Goal: Information Seeking & Learning: Understand process/instructions

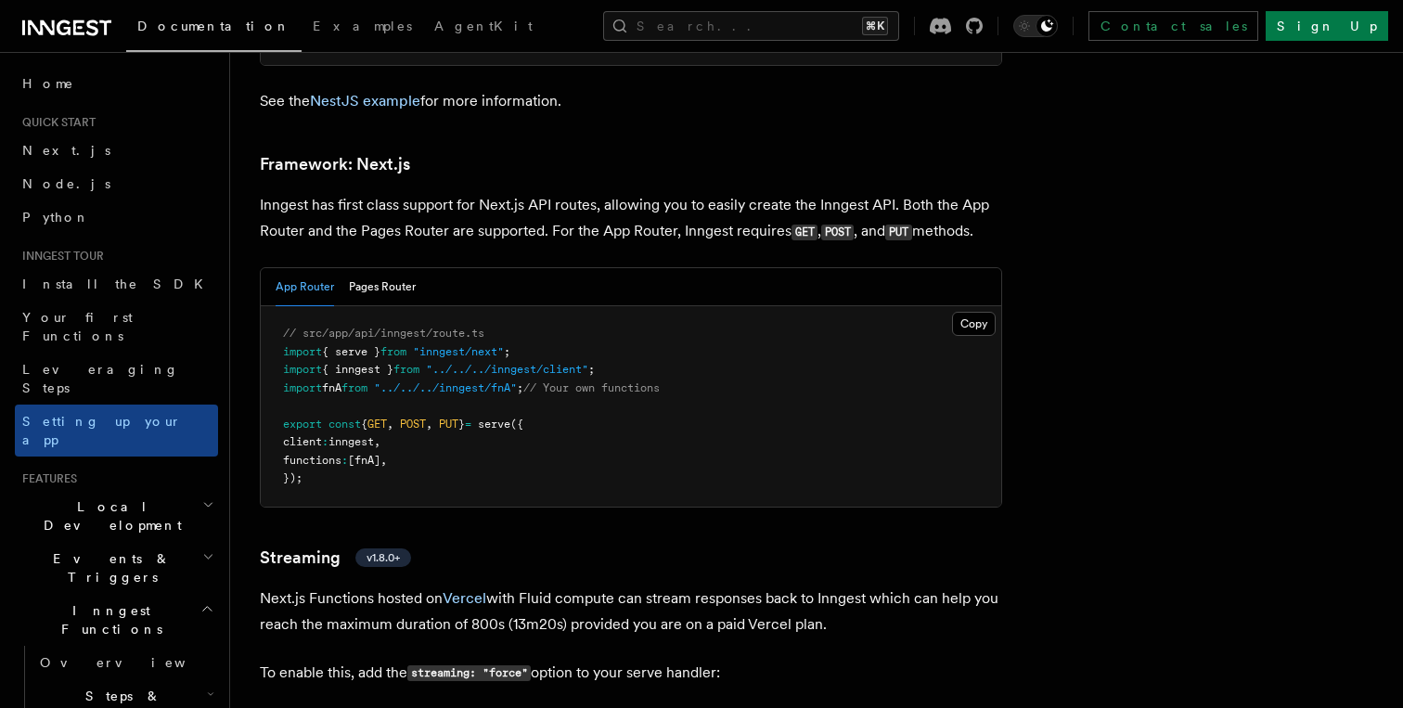
scroll to position [11353, 0]
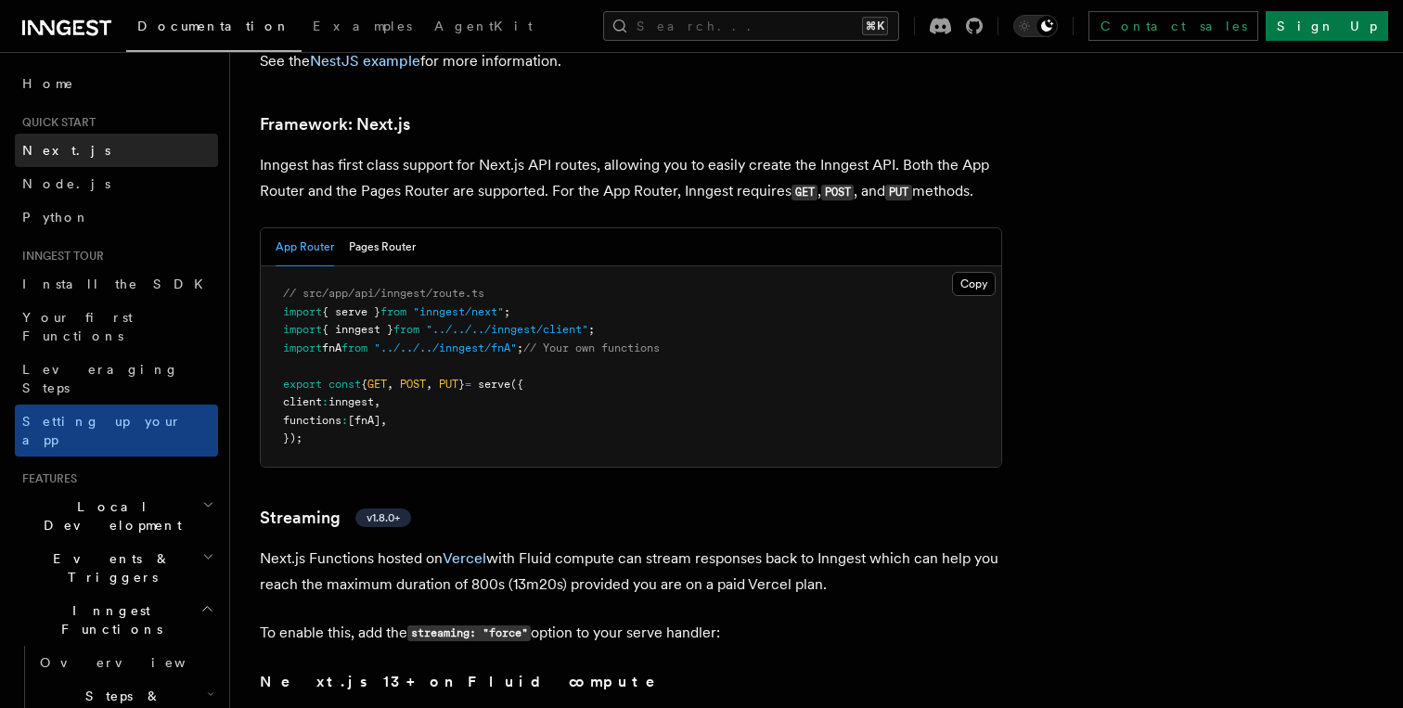
click at [114, 134] on link "Next.js" at bounding box center [116, 150] width 203 height 33
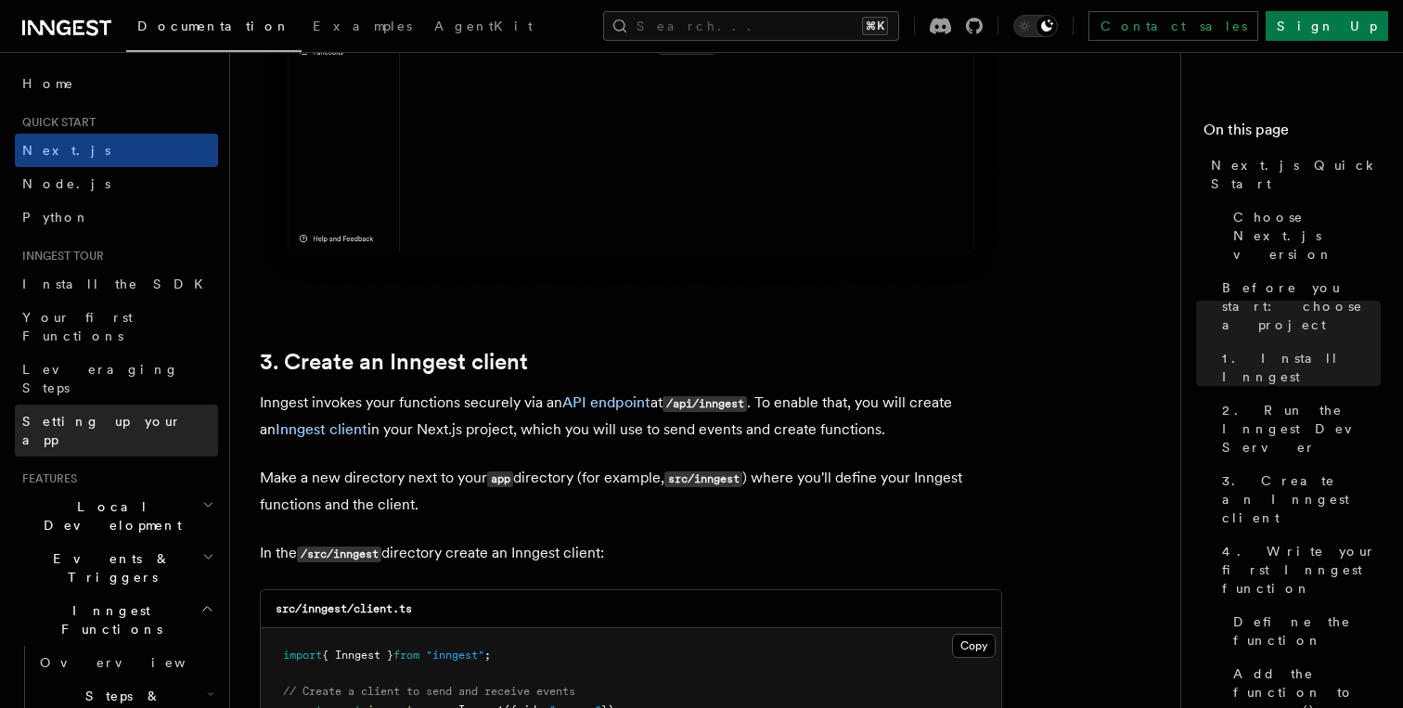
click at [94, 412] on span "Setting up your app" at bounding box center [120, 430] width 196 height 37
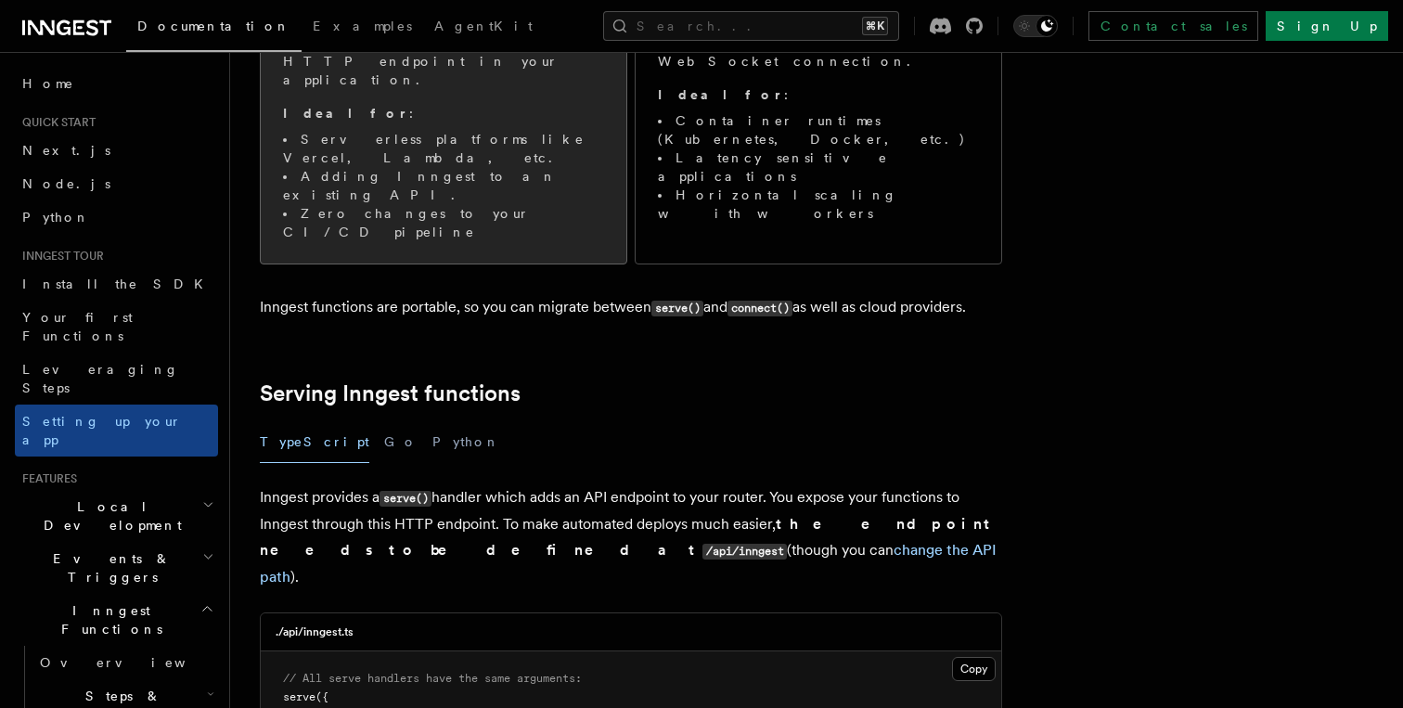
scroll to position [433, 0]
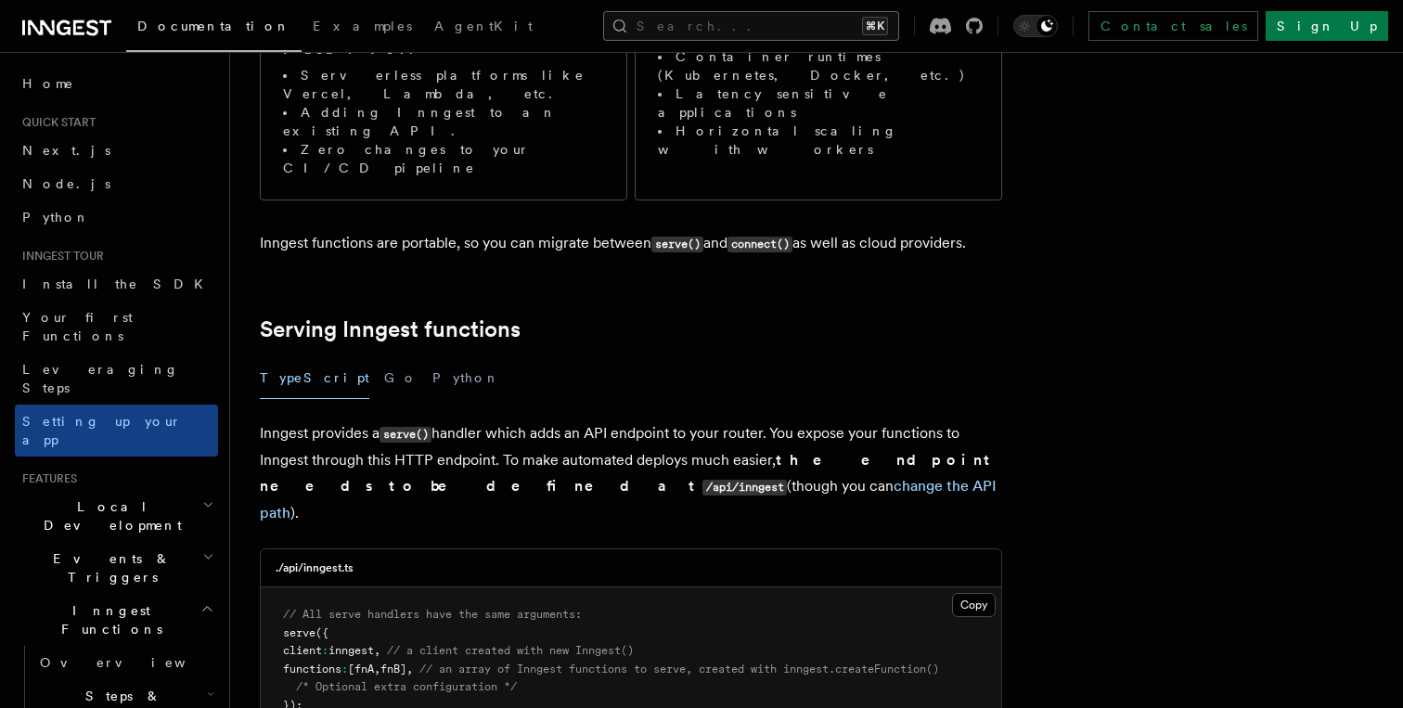
click at [741, 17] on button "Search... ⌘K" at bounding box center [751, 26] width 296 height 30
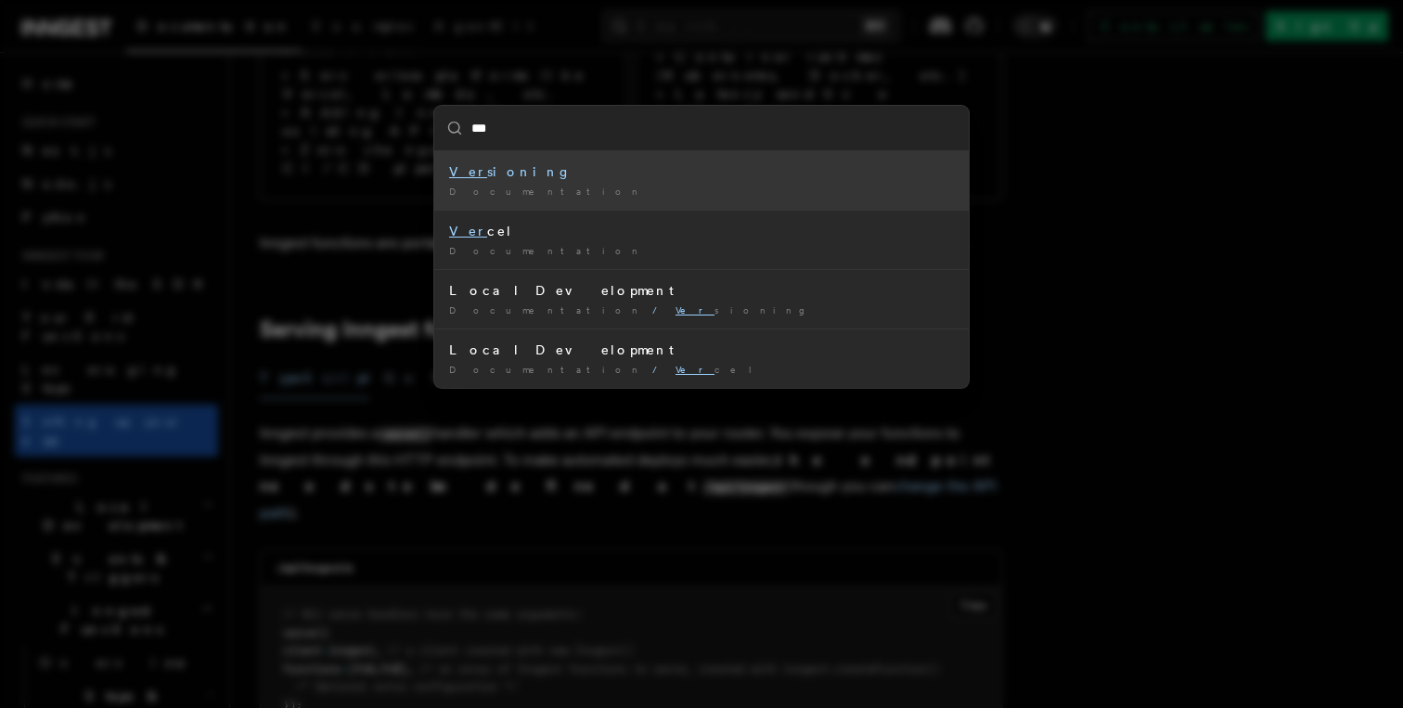
type input "****"
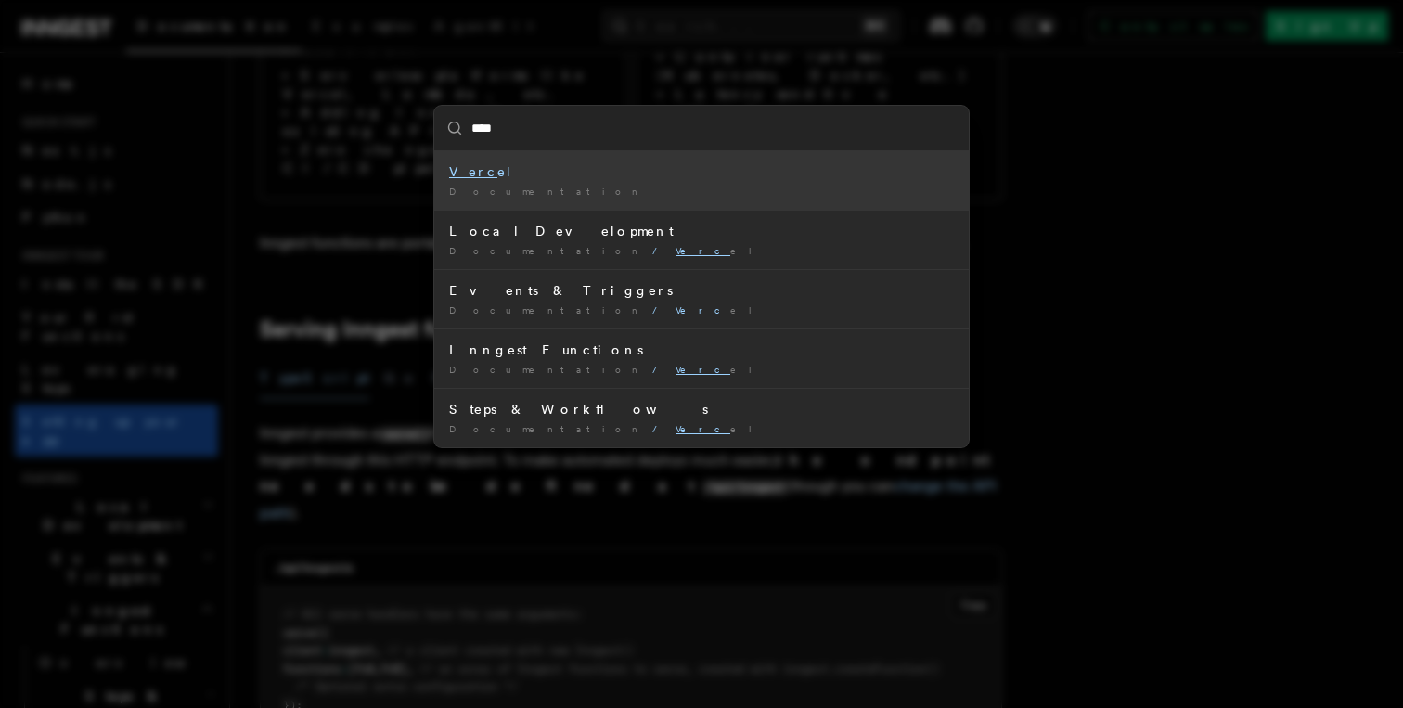
click at [523, 202] on li "Verc el Documentation /" at bounding box center [701, 180] width 534 height 58
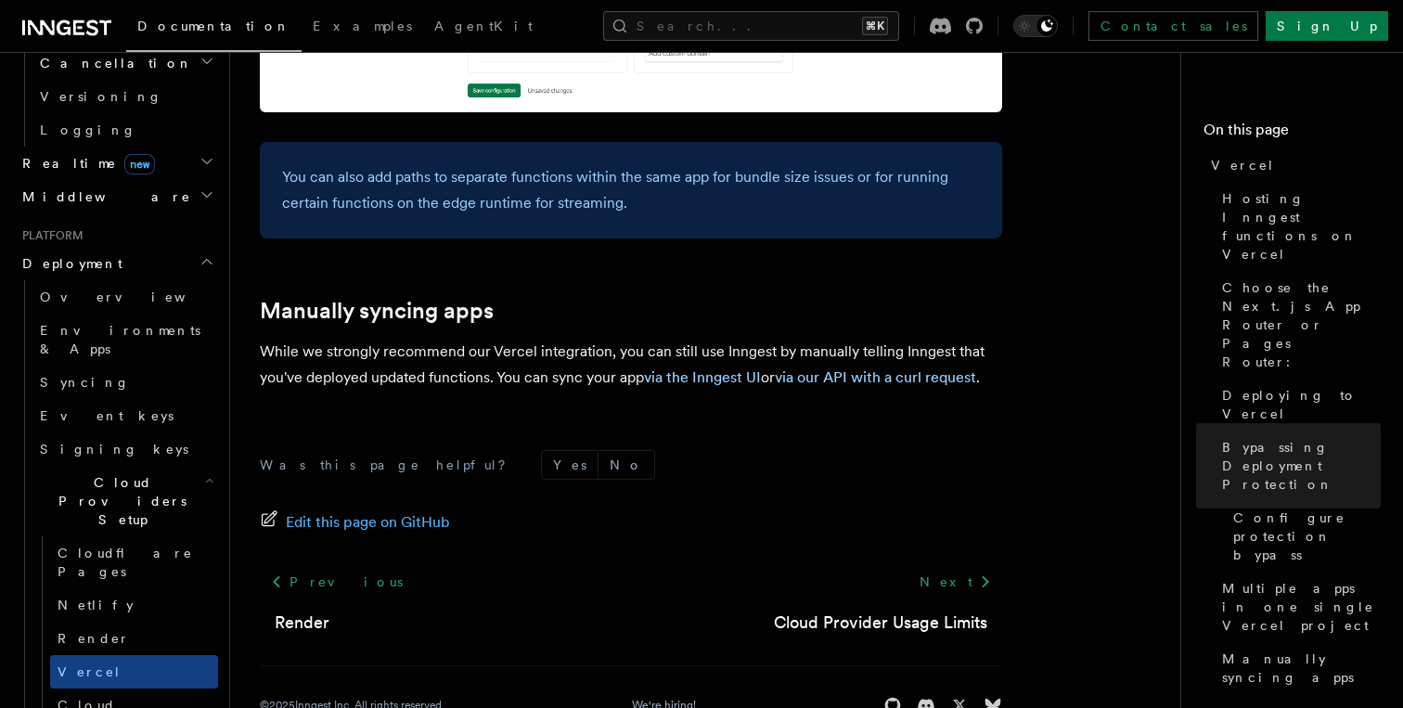
scroll to position [3189, 0]
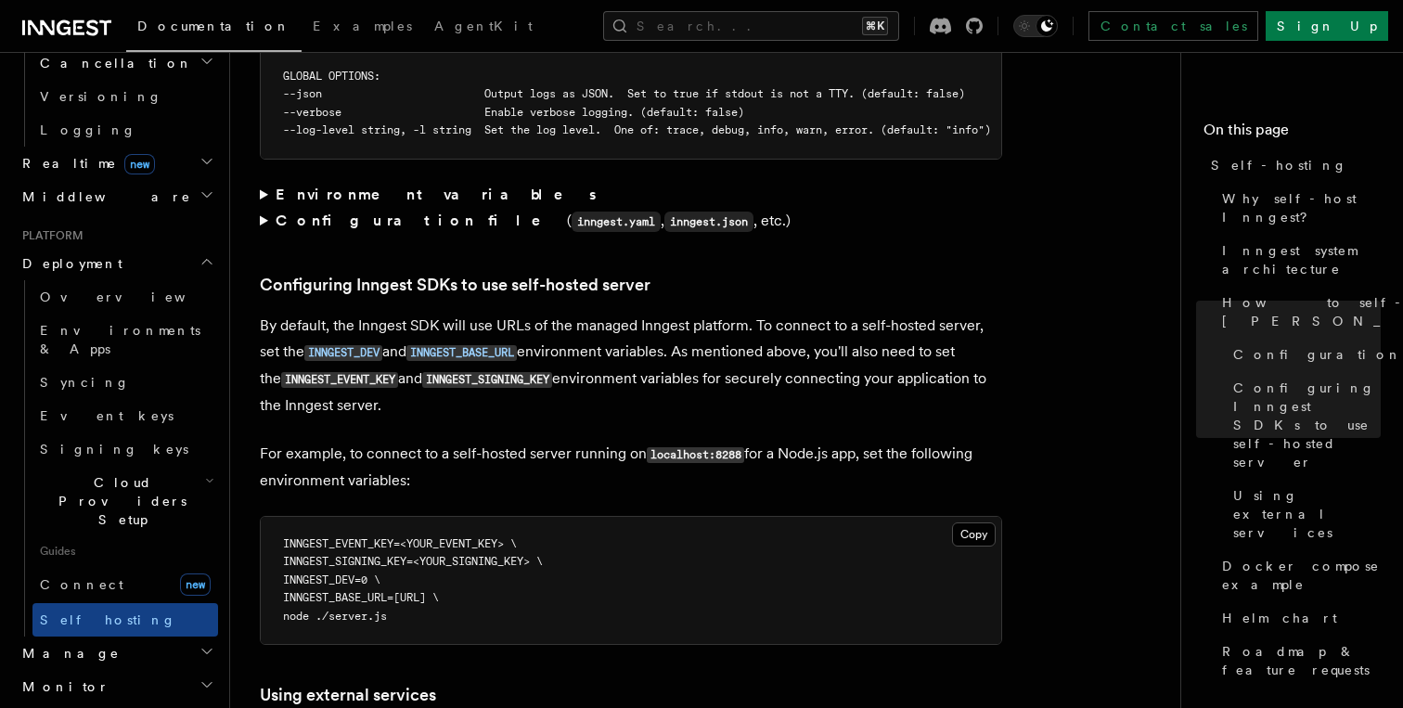
scroll to position [4044, 0]
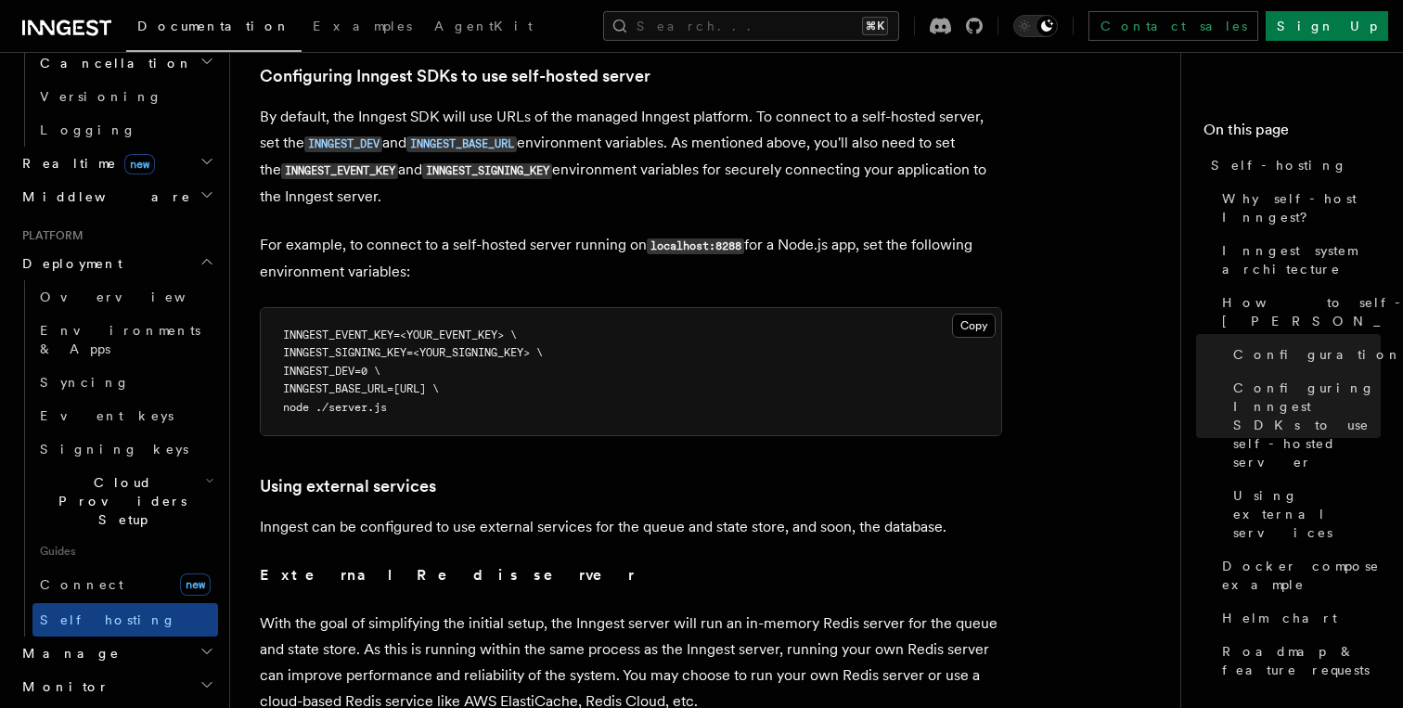
click at [359, 365] on span "INNGEST_DEV=0 \" at bounding box center [331, 371] width 97 height 13
copy span "INNGEST_DEV"
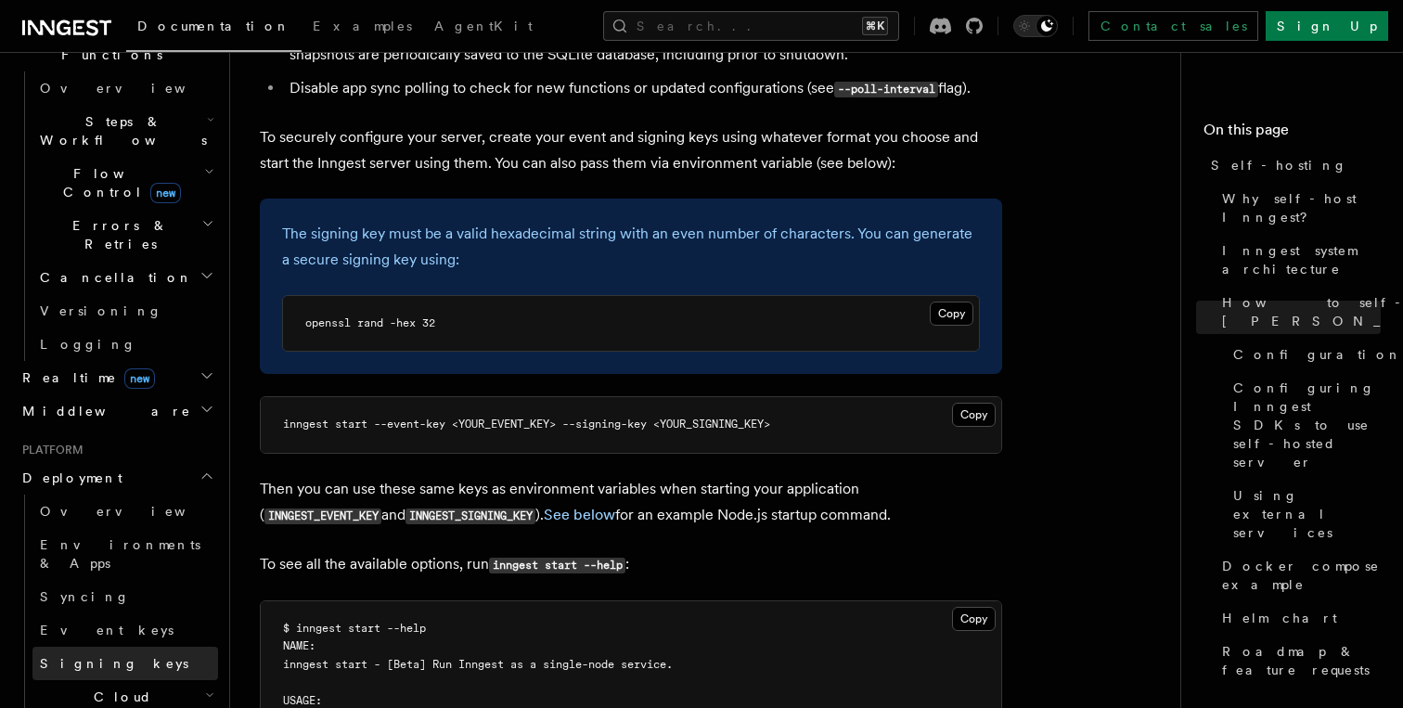
scroll to position [567, 0]
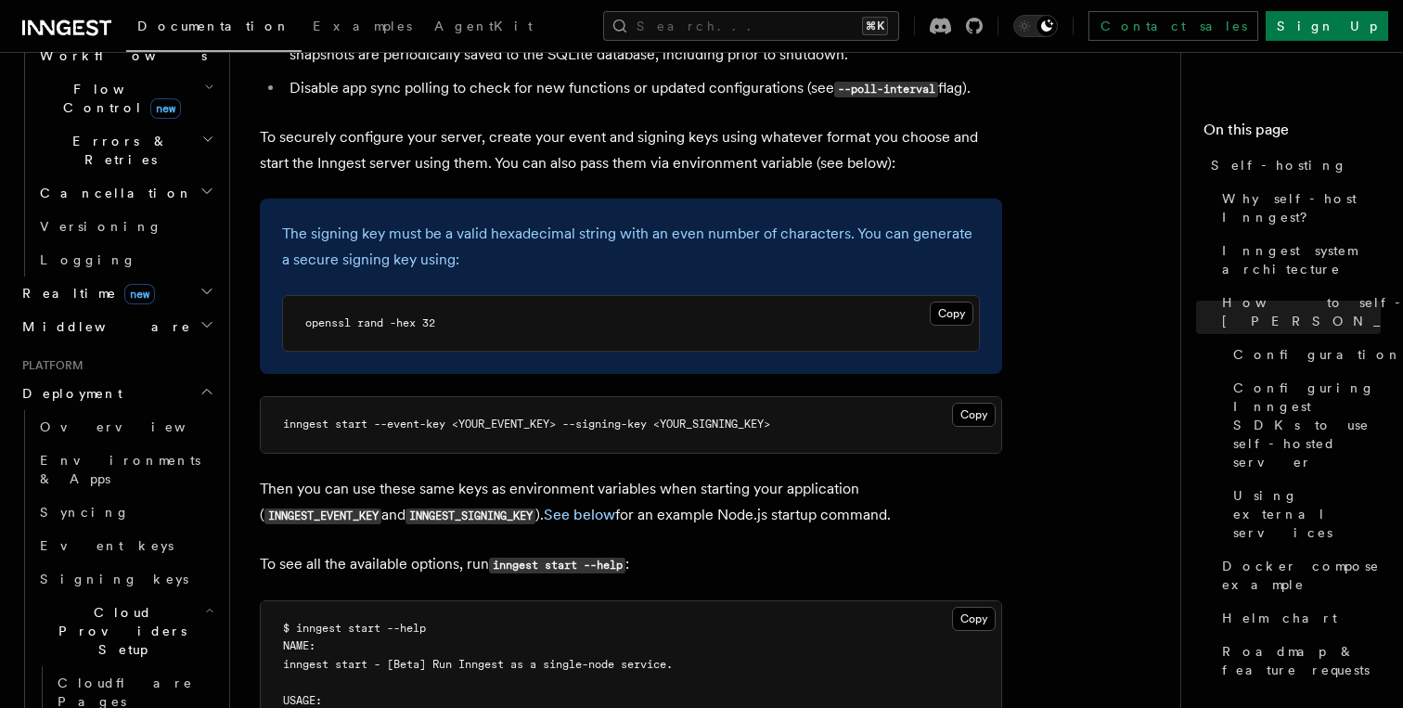
scroll to position [660, 0]
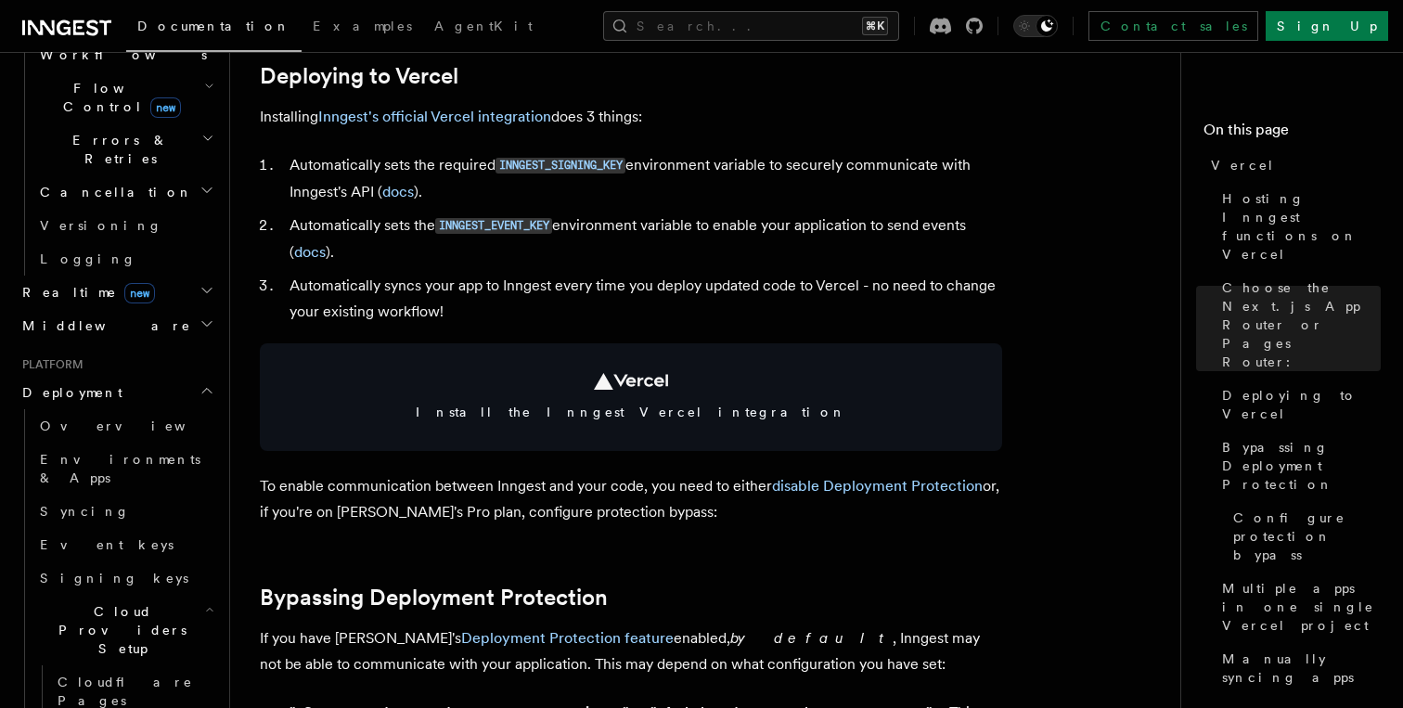
scroll to position [876, 0]
click at [485, 117] on link "Inngest's official Vercel integration" at bounding box center [434, 116] width 233 height 18
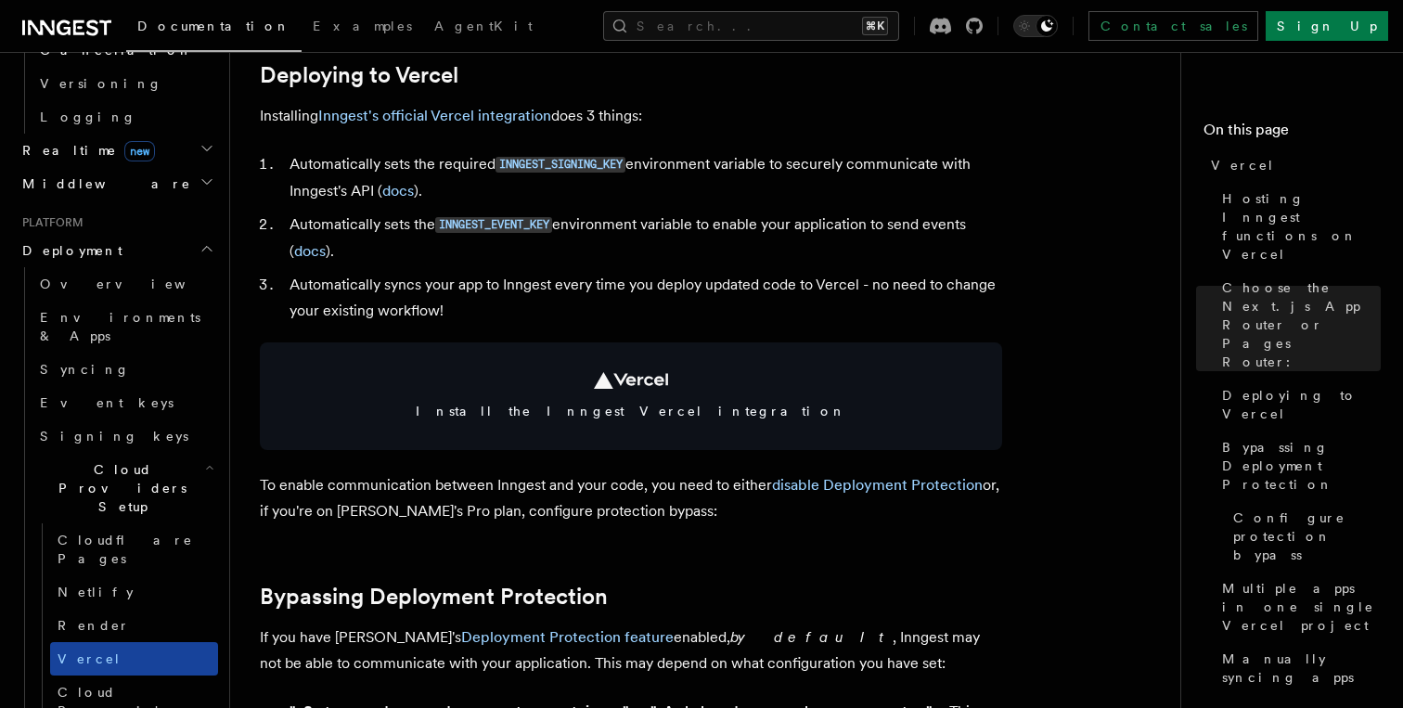
scroll to position [834, 0]
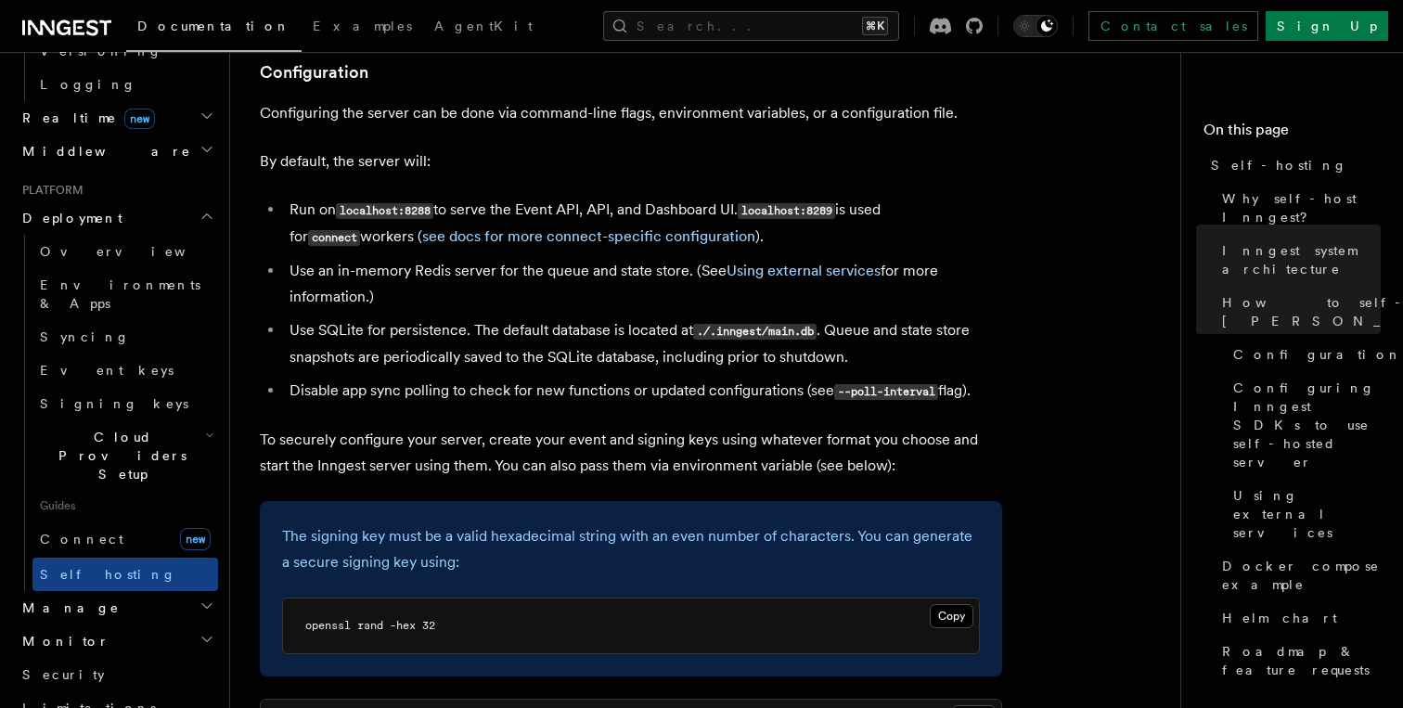
scroll to position [2576, 0]
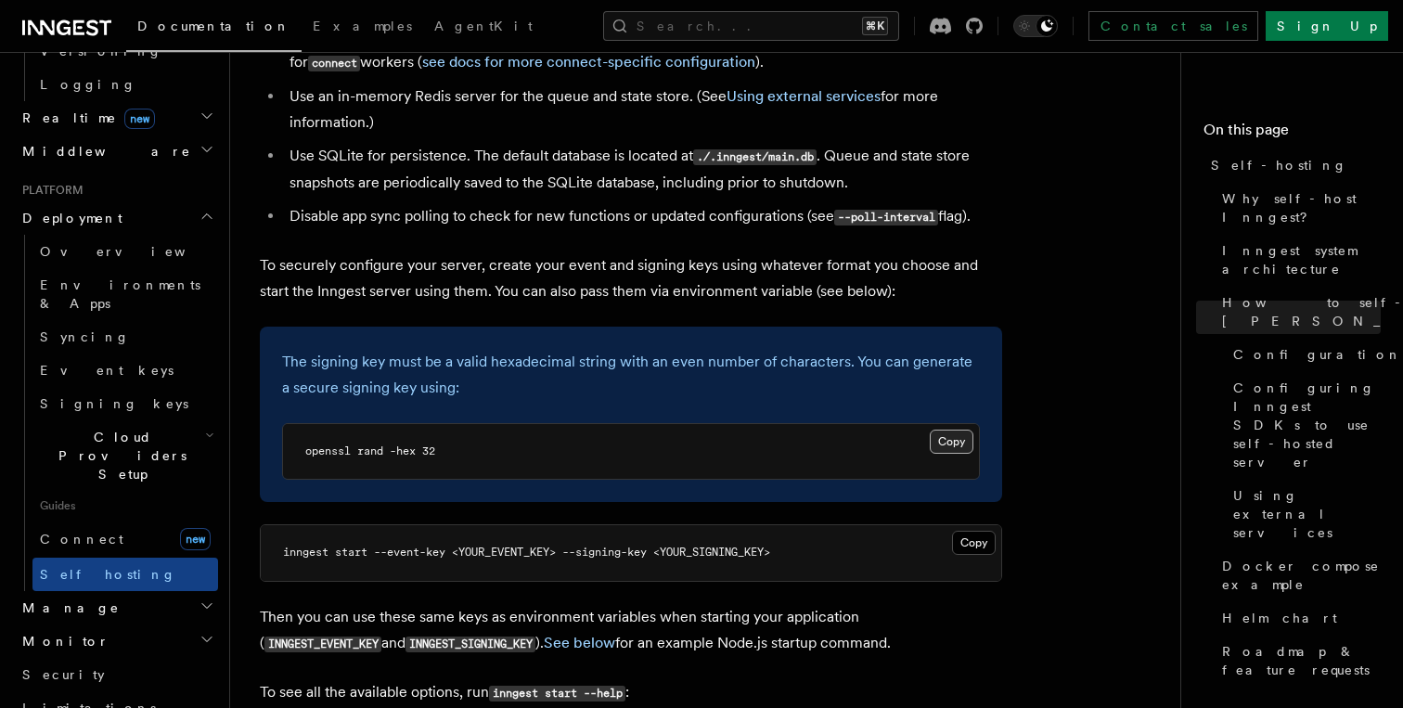
click at [948, 430] on button "Copy Copied" at bounding box center [952, 442] width 44 height 24
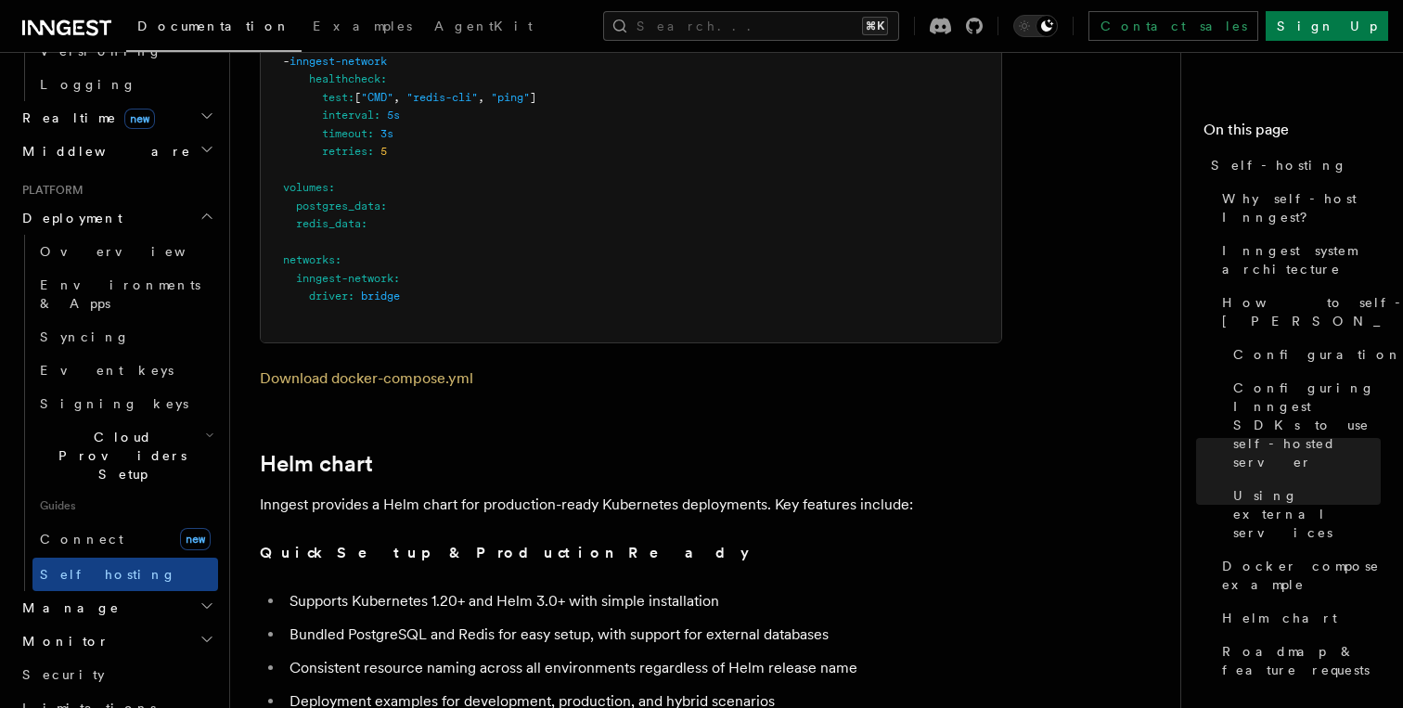
scroll to position [2533, 0]
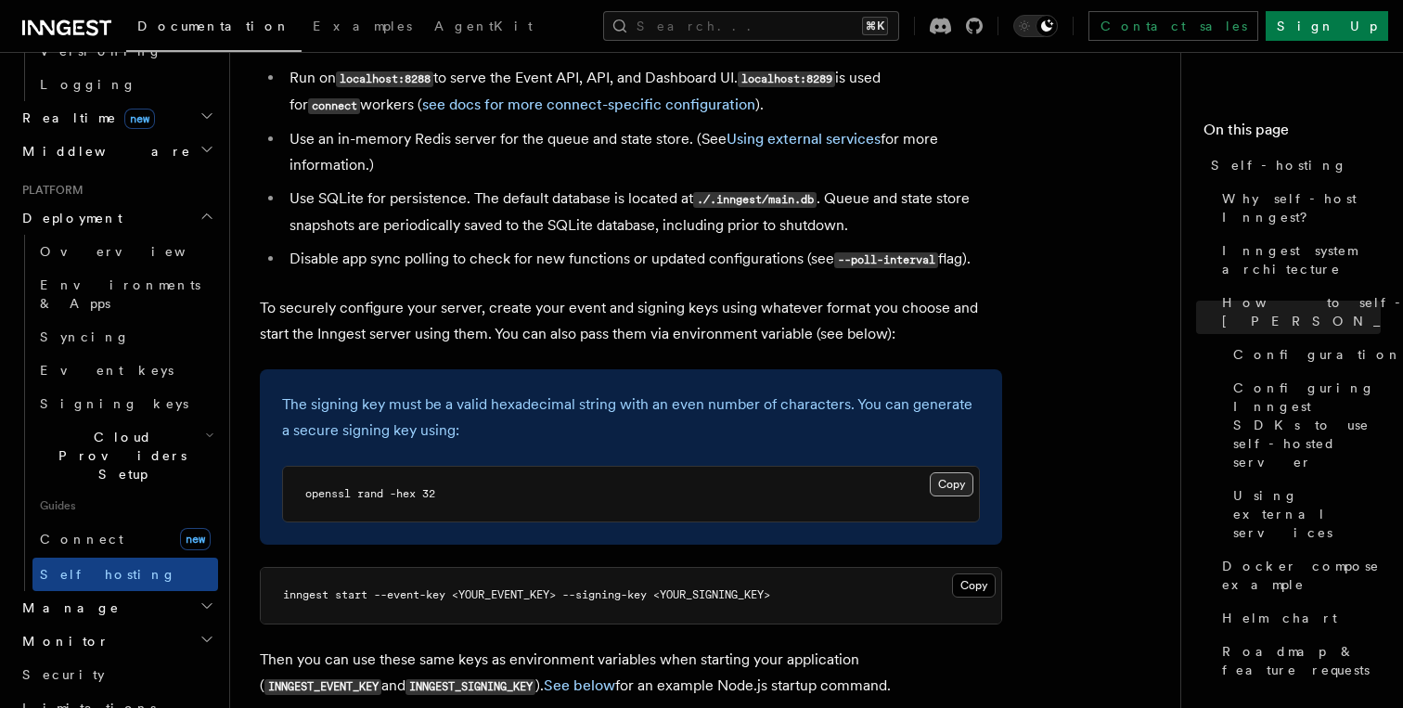
click at [955, 472] on button "Copy Copied" at bounding box center [952, 484] width 44 height 24
click at [1274, 642] on span "Roadmap & feature requests" at bounding box center [1301, 660] width 159 height 37
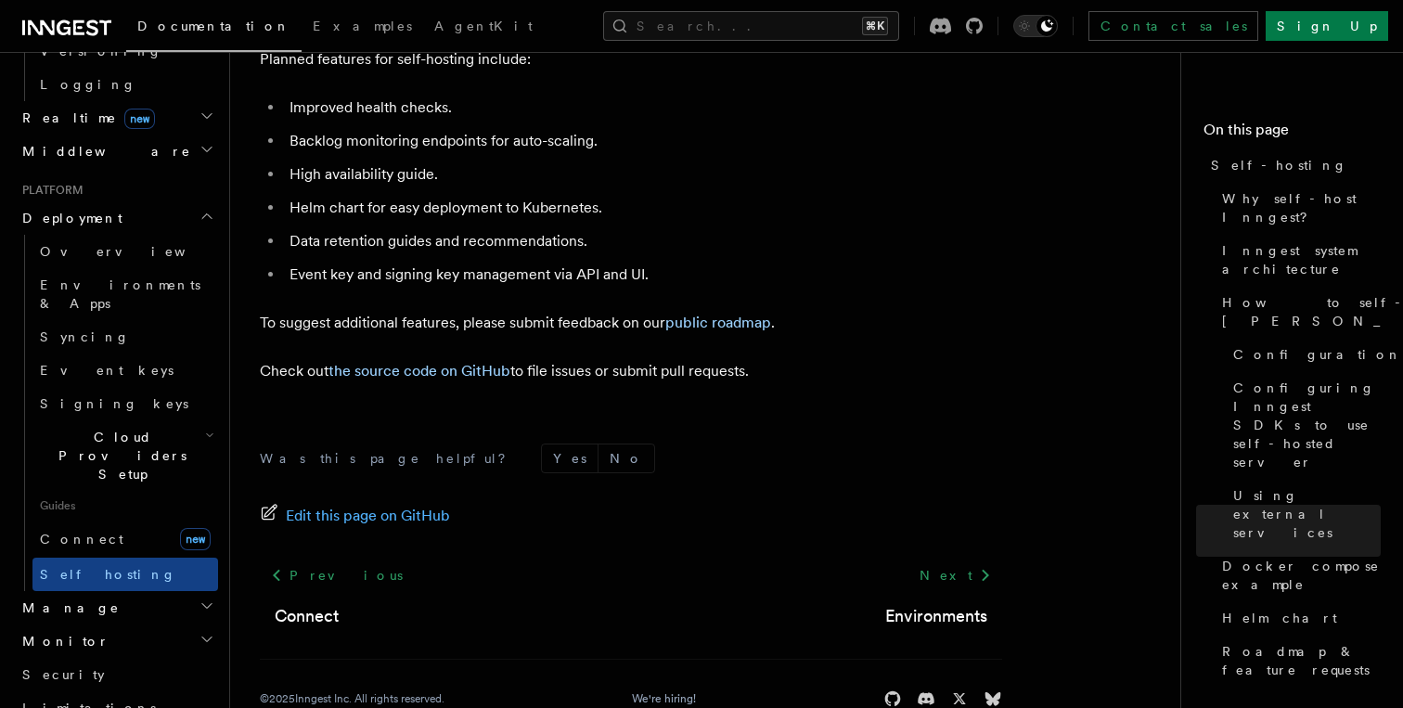
scroll to position [7260, 0]
click at [469, 363] on link "the source code on GitHub" at bounding box center [419, 372] width 182 height 18
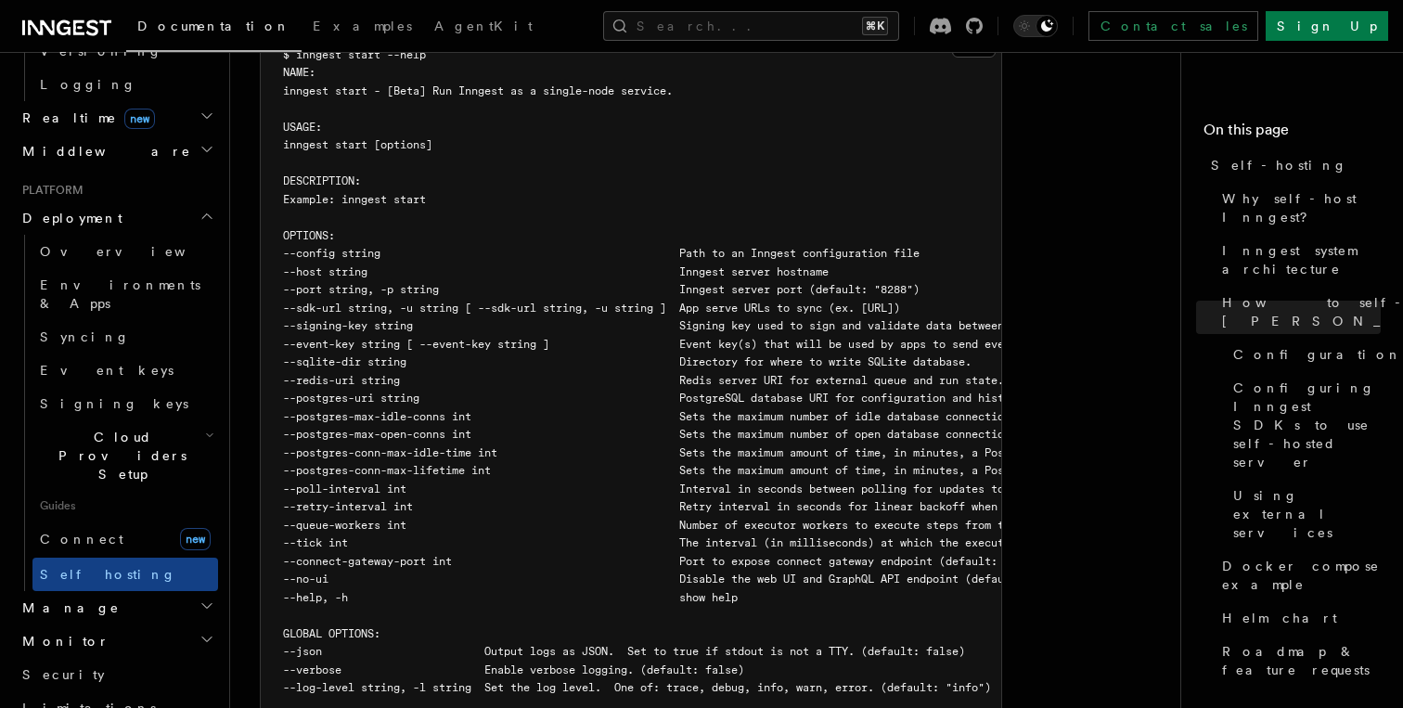
scroll to position [2623, 0]
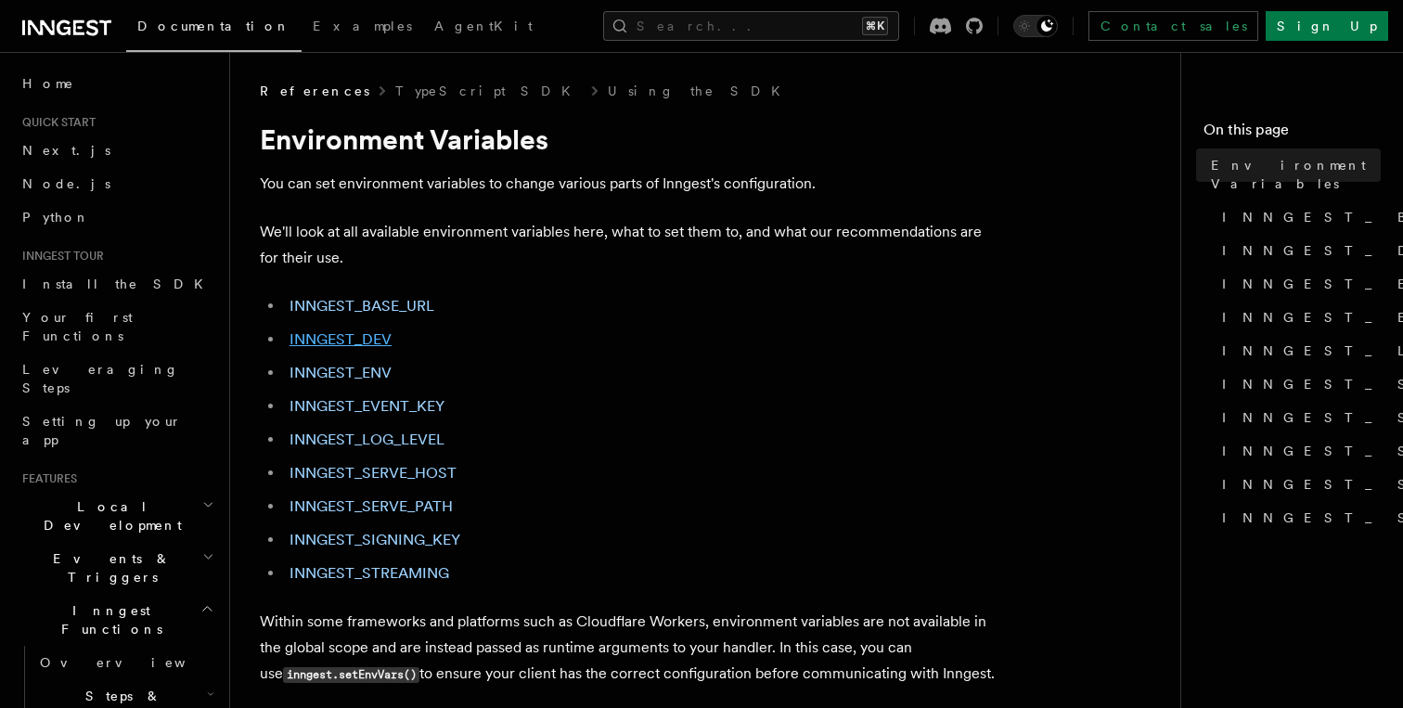
click at [315, 341] on link "INNGEST_DEV" at bounding box center [341, 339] width 102 height 18
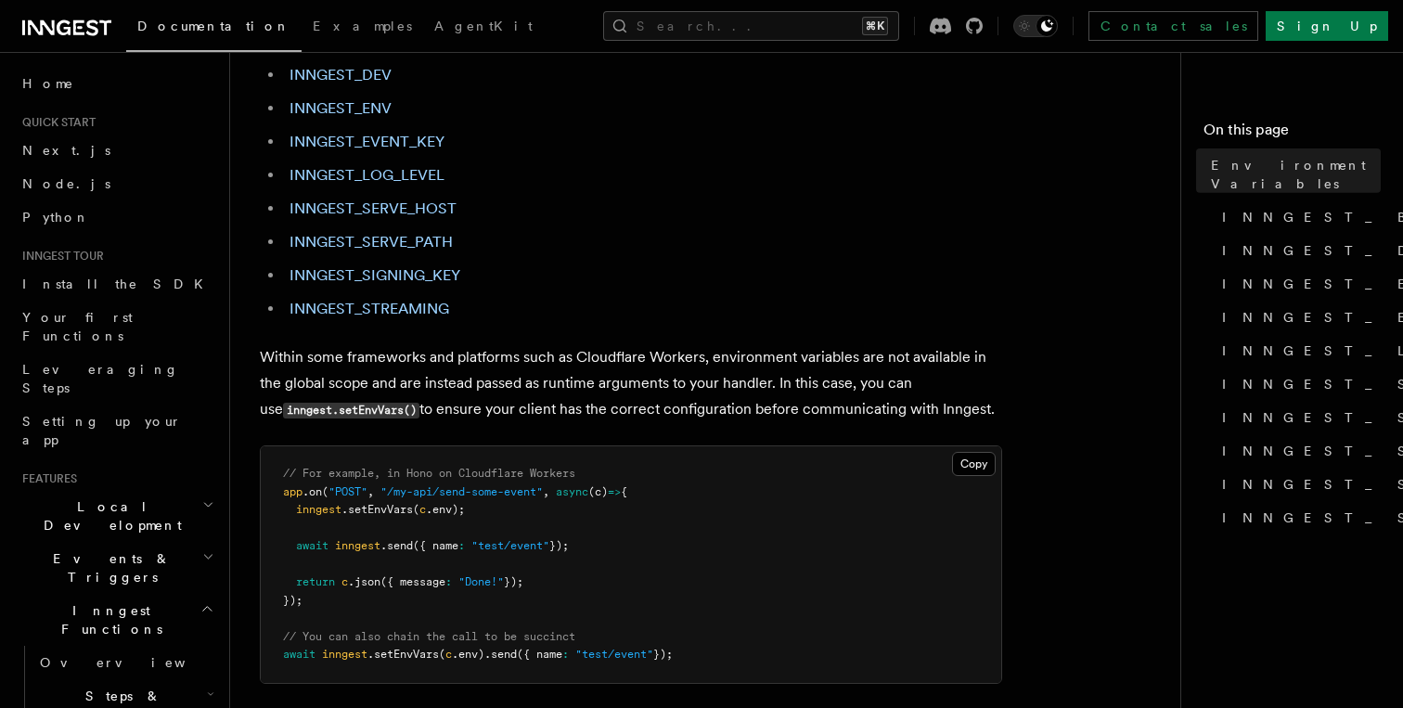
scroll to position [252, 0]
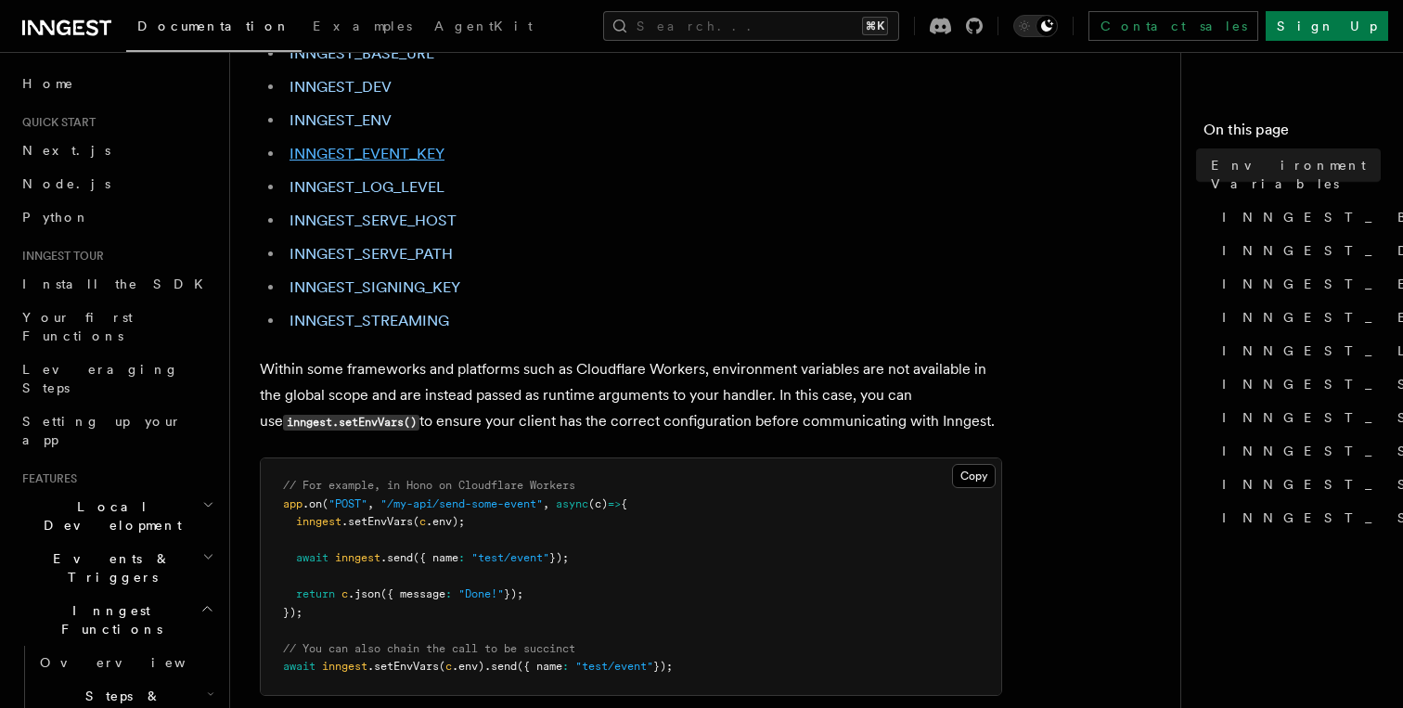
click at [434, 159] on link "INNGEST_EVENT_KEY" at bounding box center [367, 154] width 155 height 18
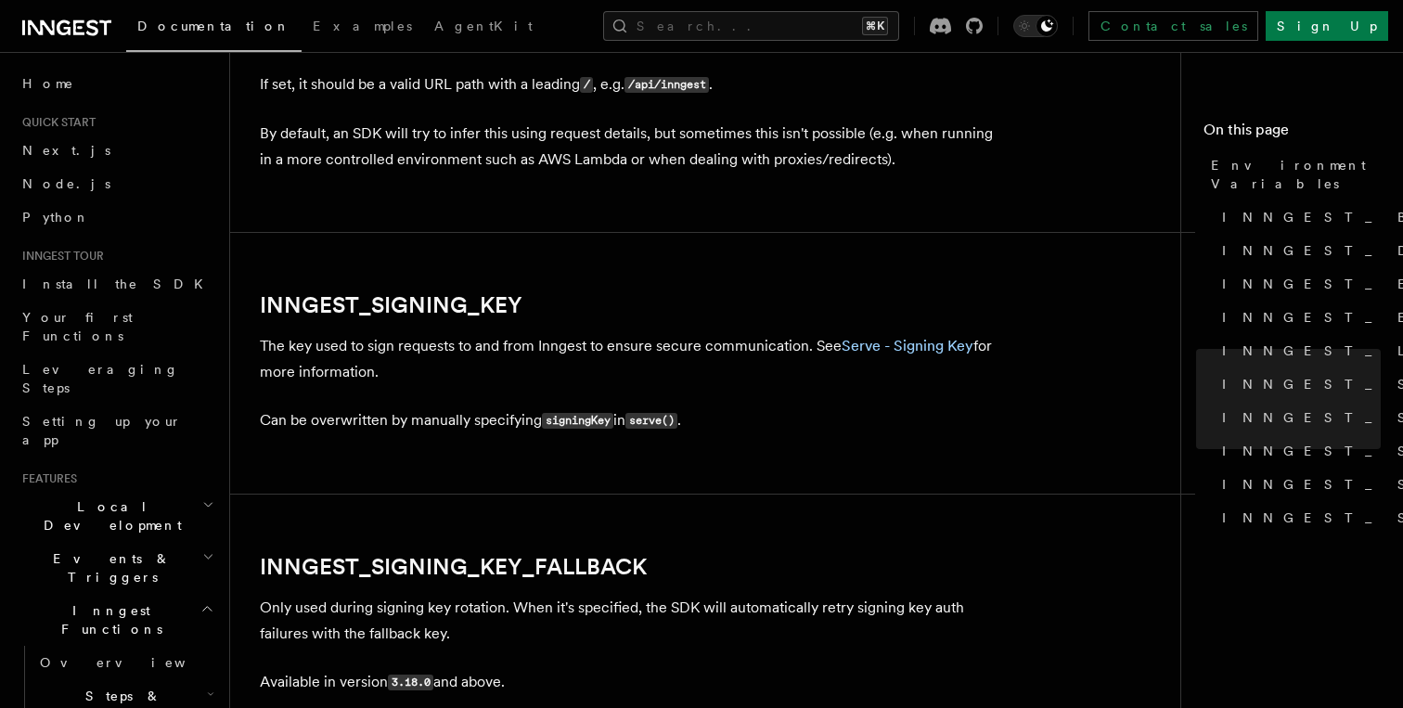
scroll to position [3059, 0]
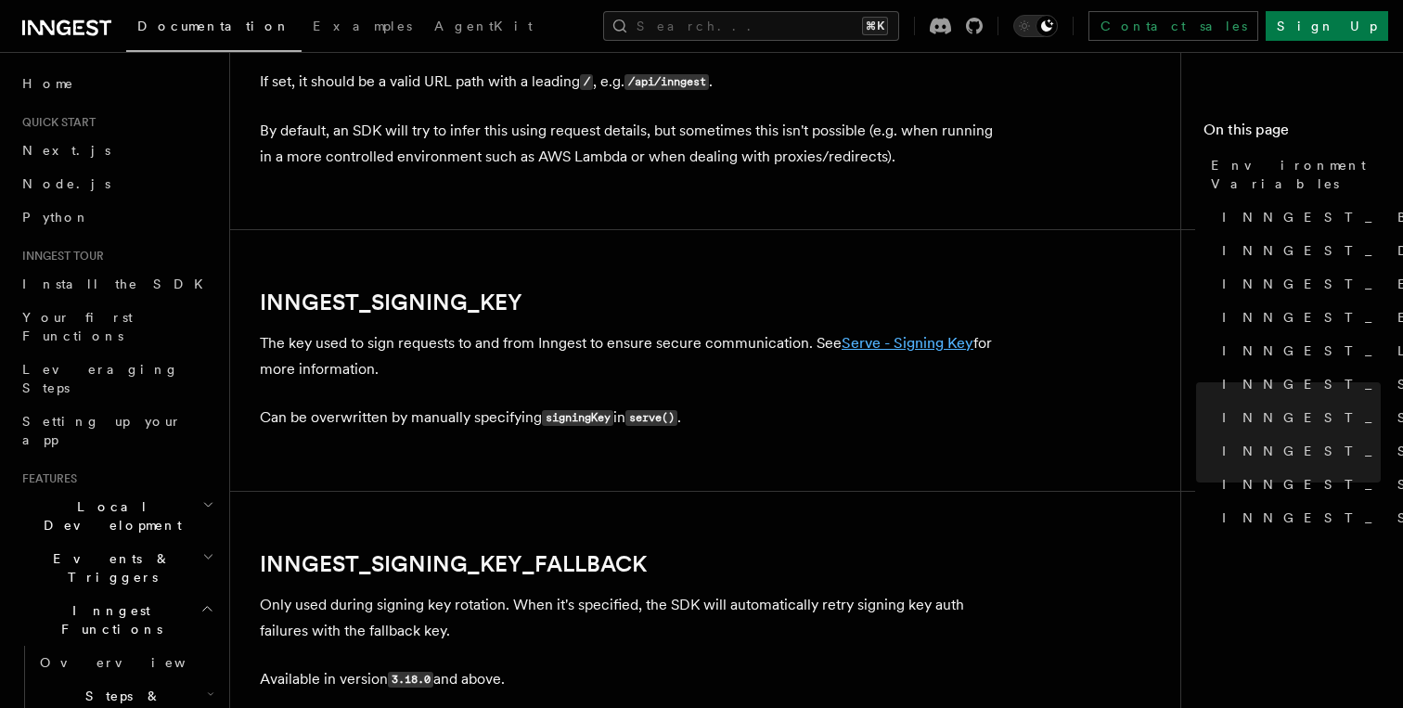
click at [897, 346] on link "Serve - Signing Key" at bounding box center [908, 343] width 132 height 18
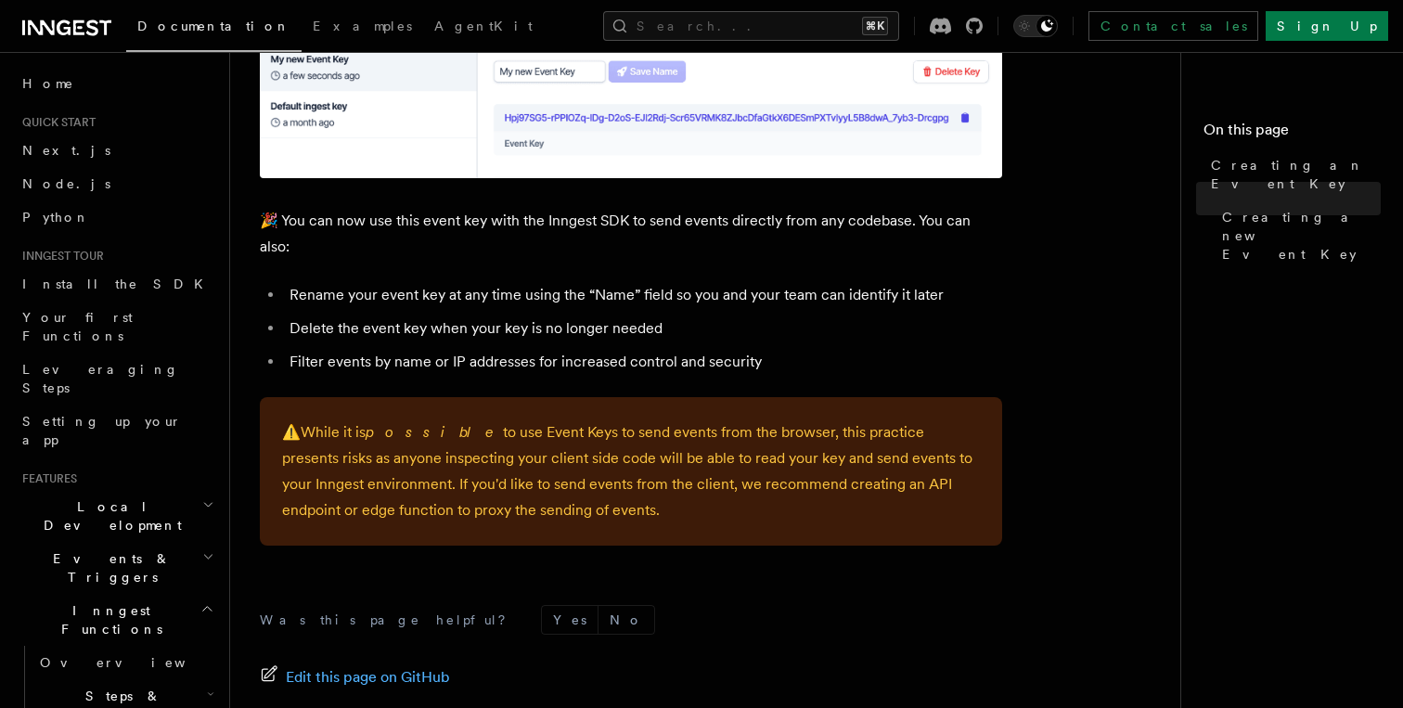
scroll to position [1387, 0]
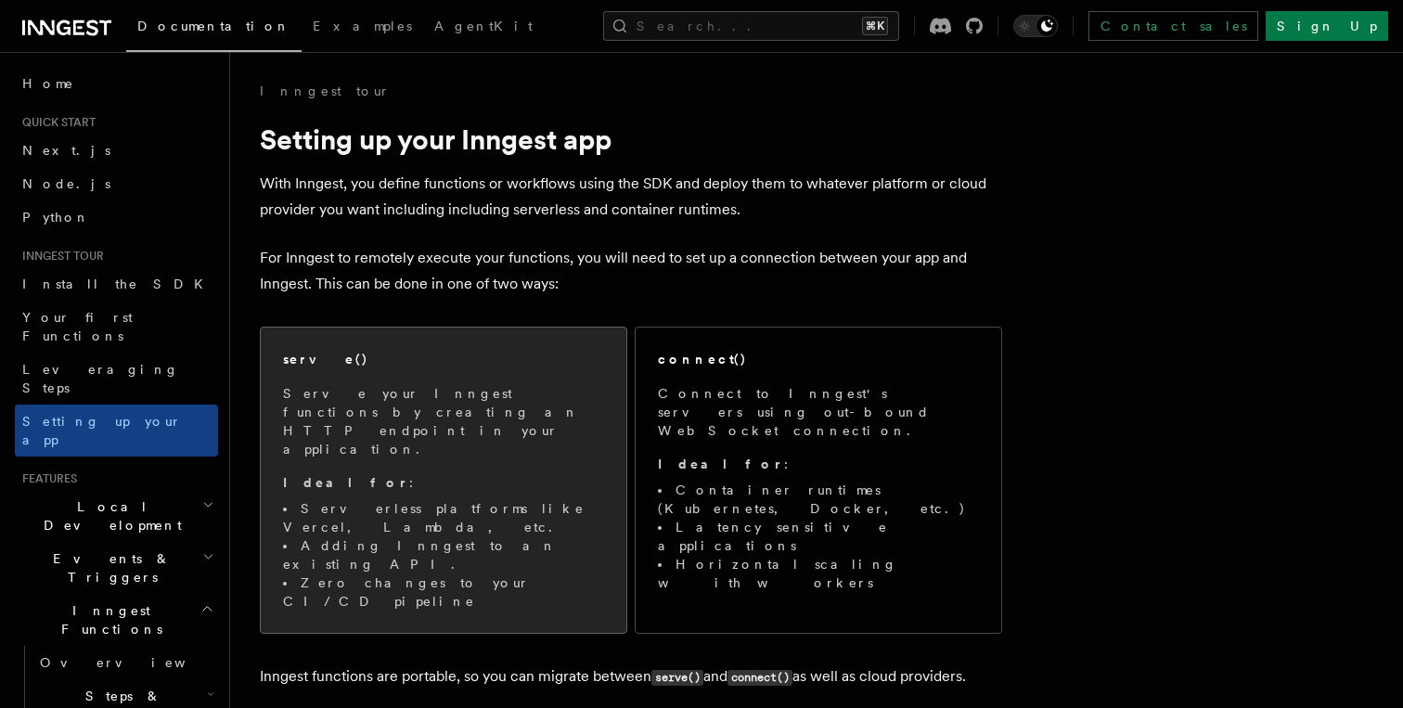
click at [497, 459] on span "Serve your Inngest functions by creating an HTTP endpoint in your application. …" at bounding box center [443, 497] width 321 height 226
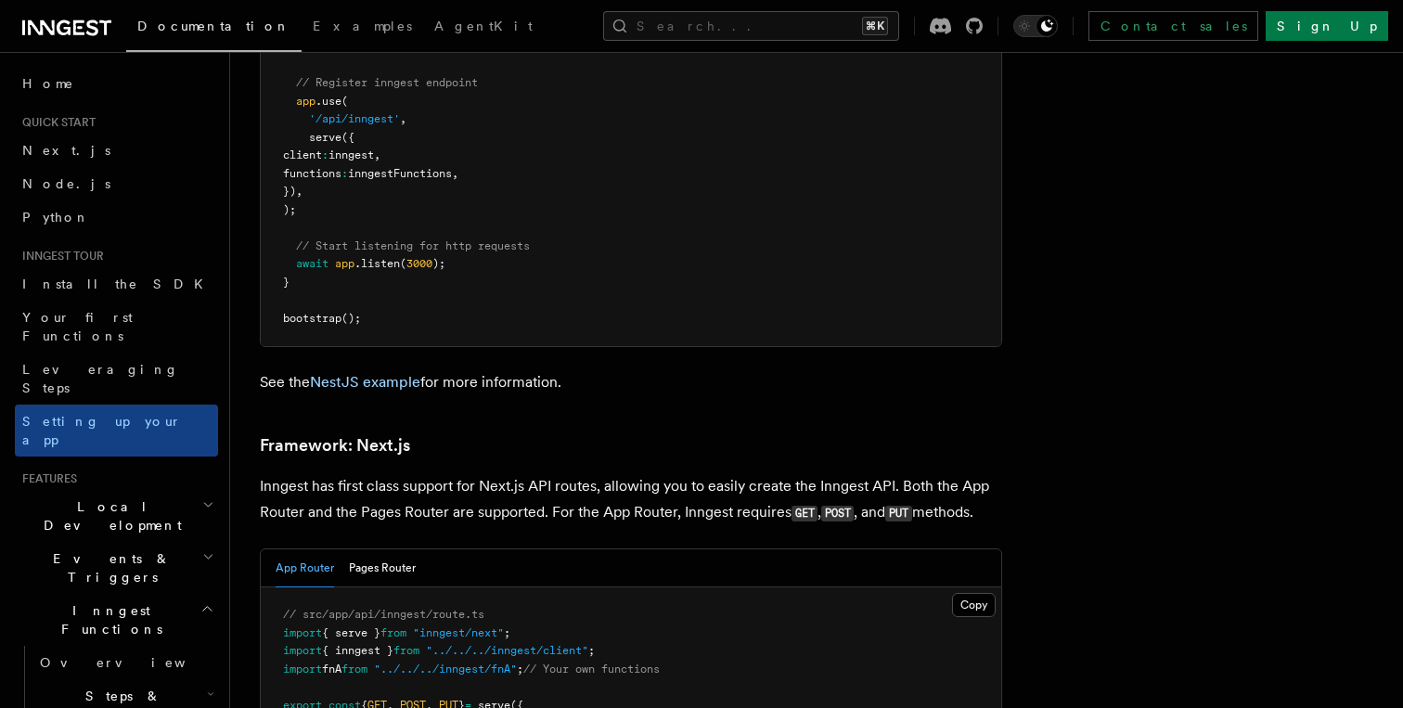
scroll to position [11082, 0]
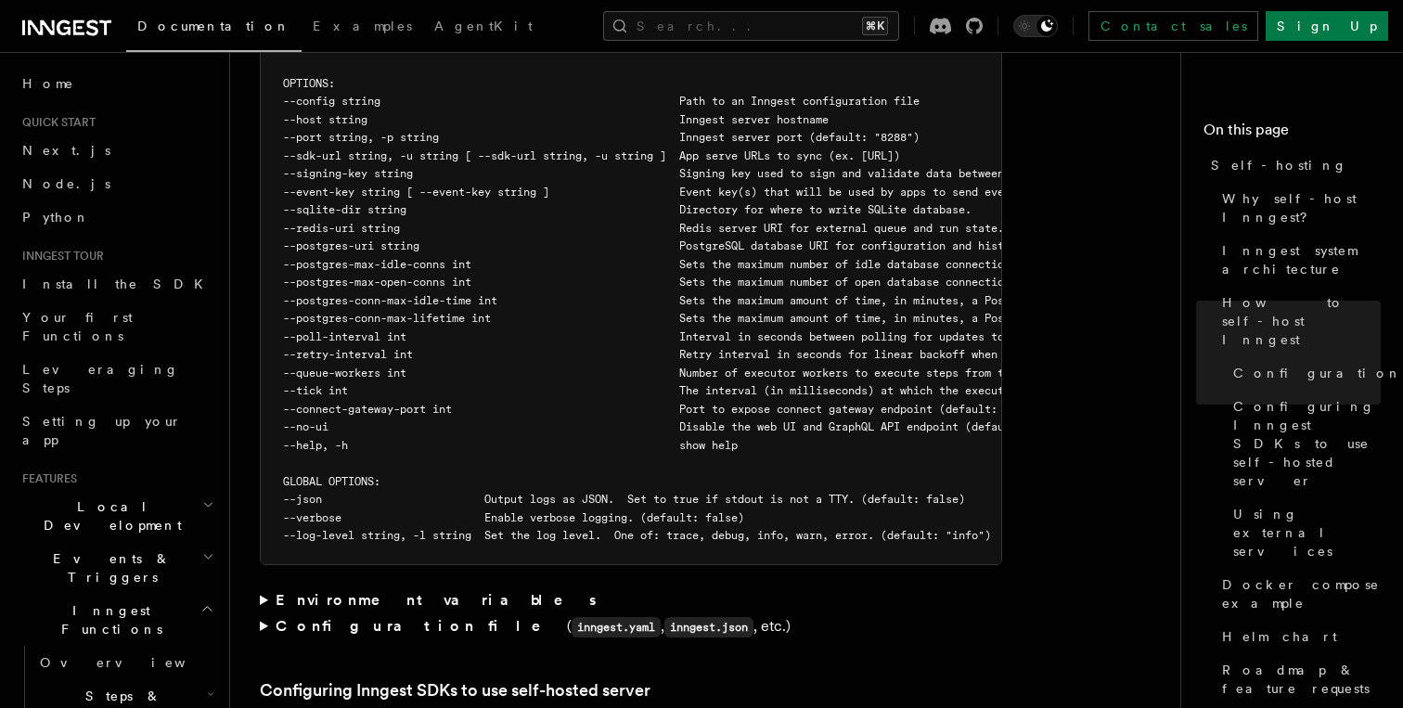
scroll to position [3421, 0]
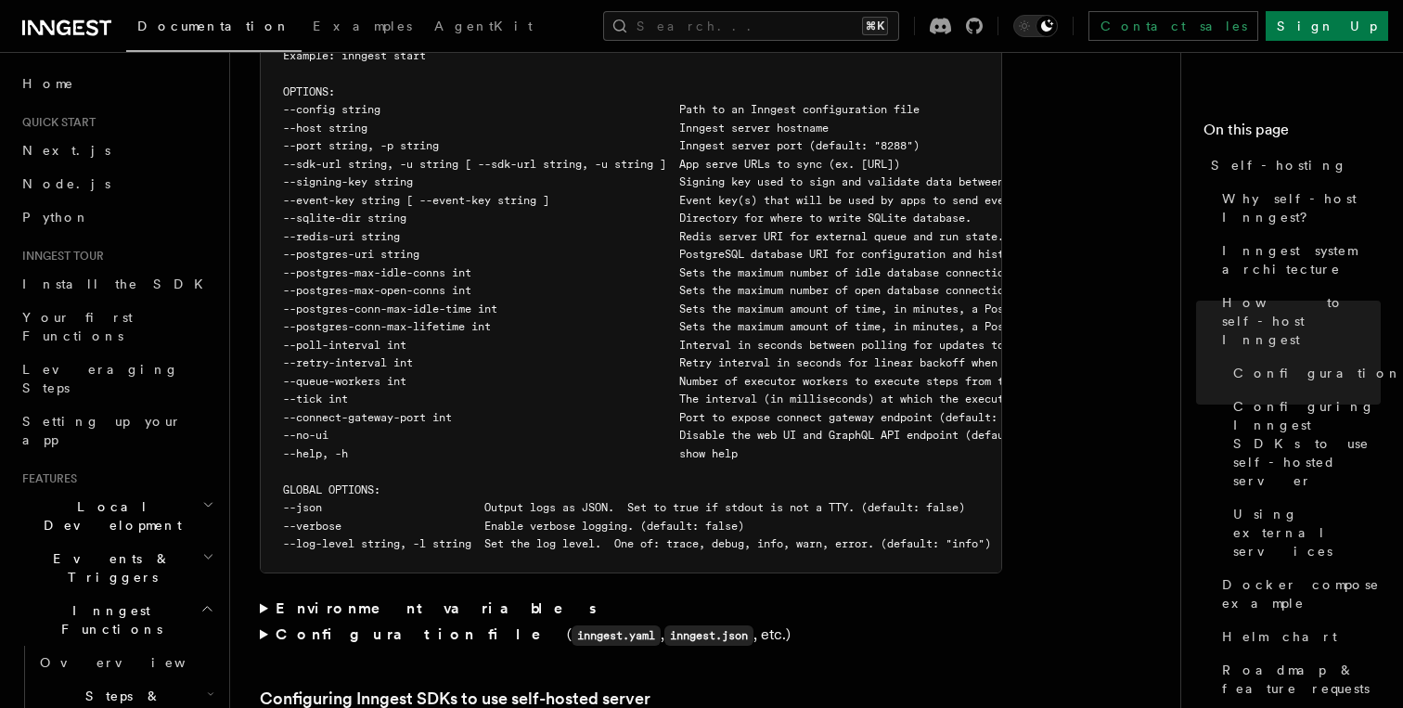
click at [332, 599] on strong "Environment variables" at bounding box center [438, 608] width 324 height 18
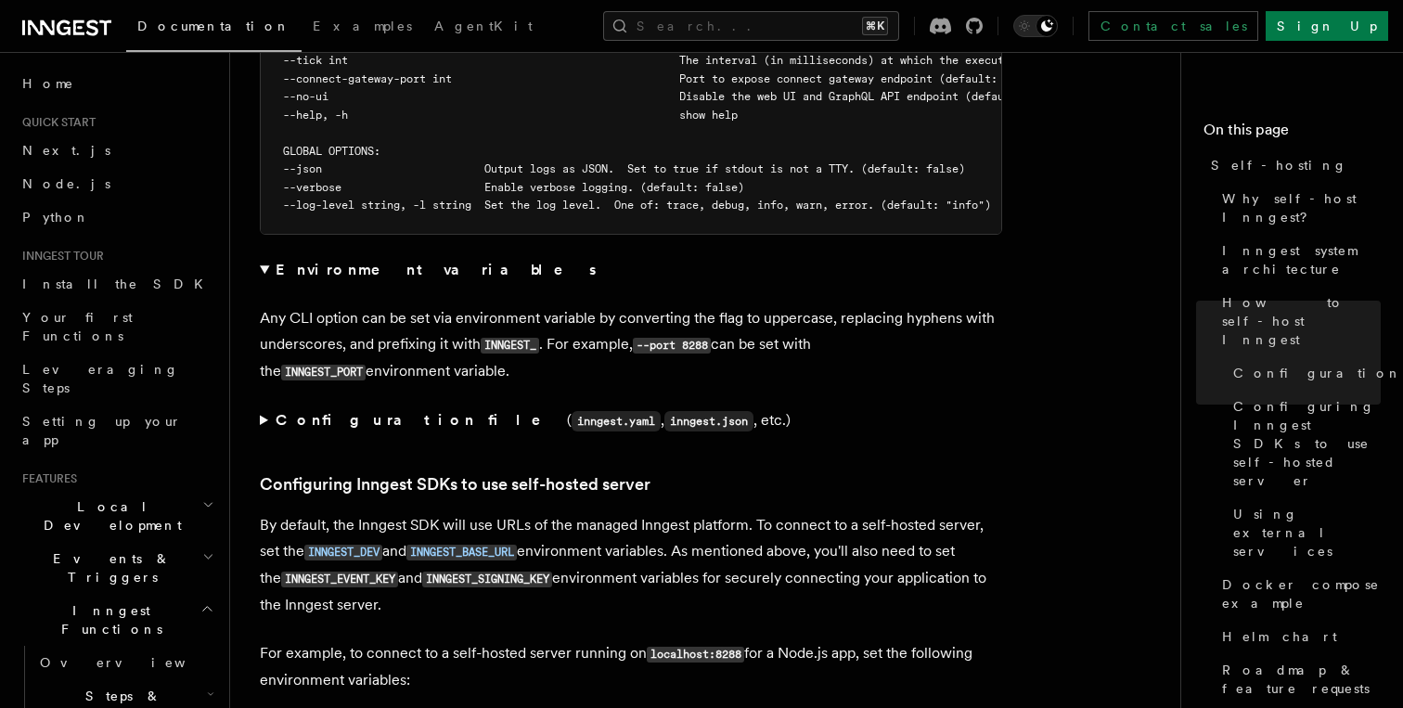
scroll to position [3763, 0]
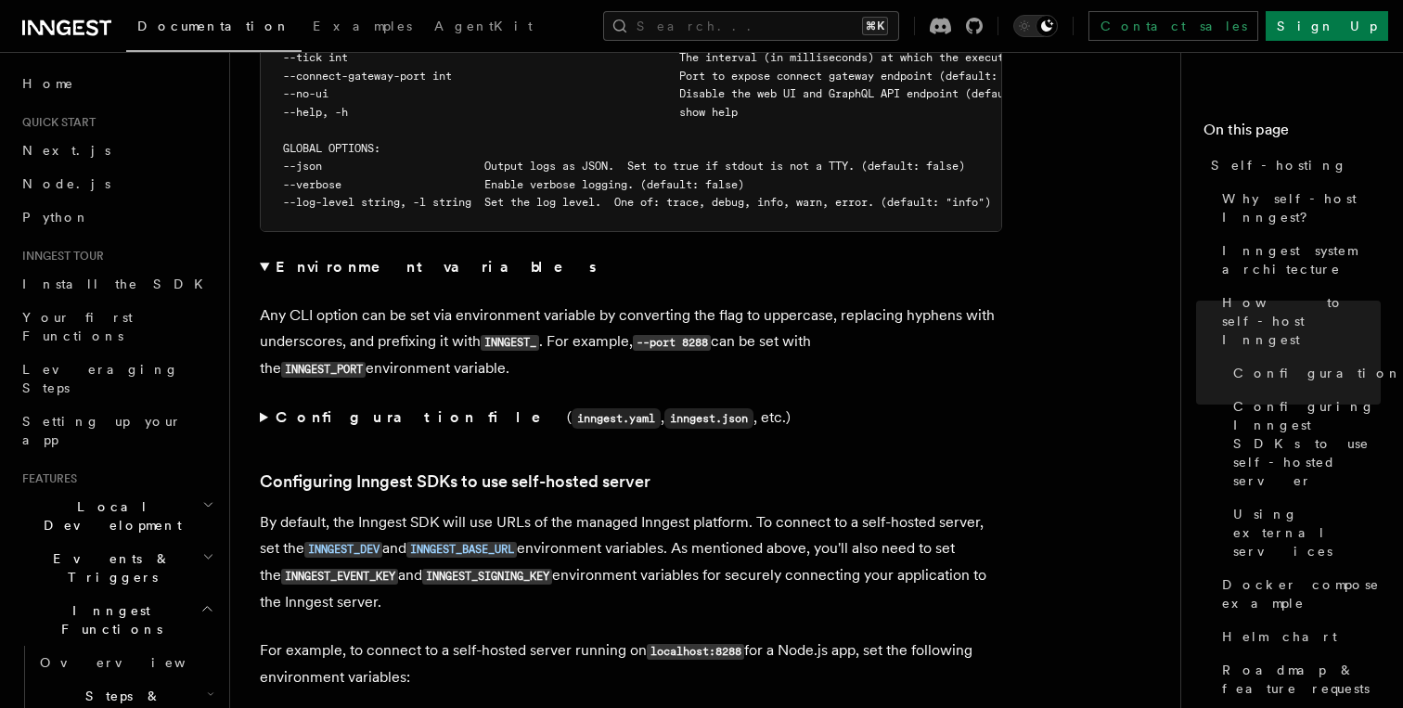
click at [306, 408] on strong "Configuration file" at bounding box center [421, 417] width 291 height 18
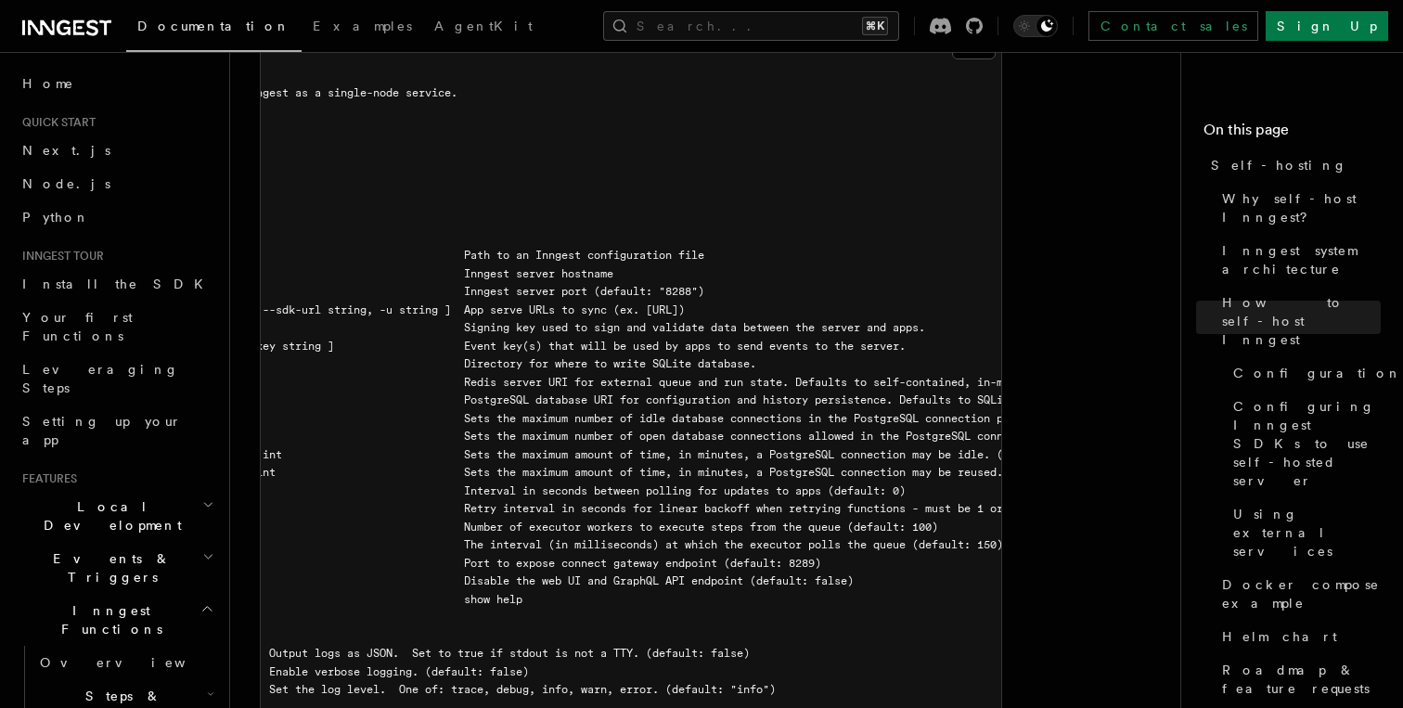
scroll to position [0, 0]
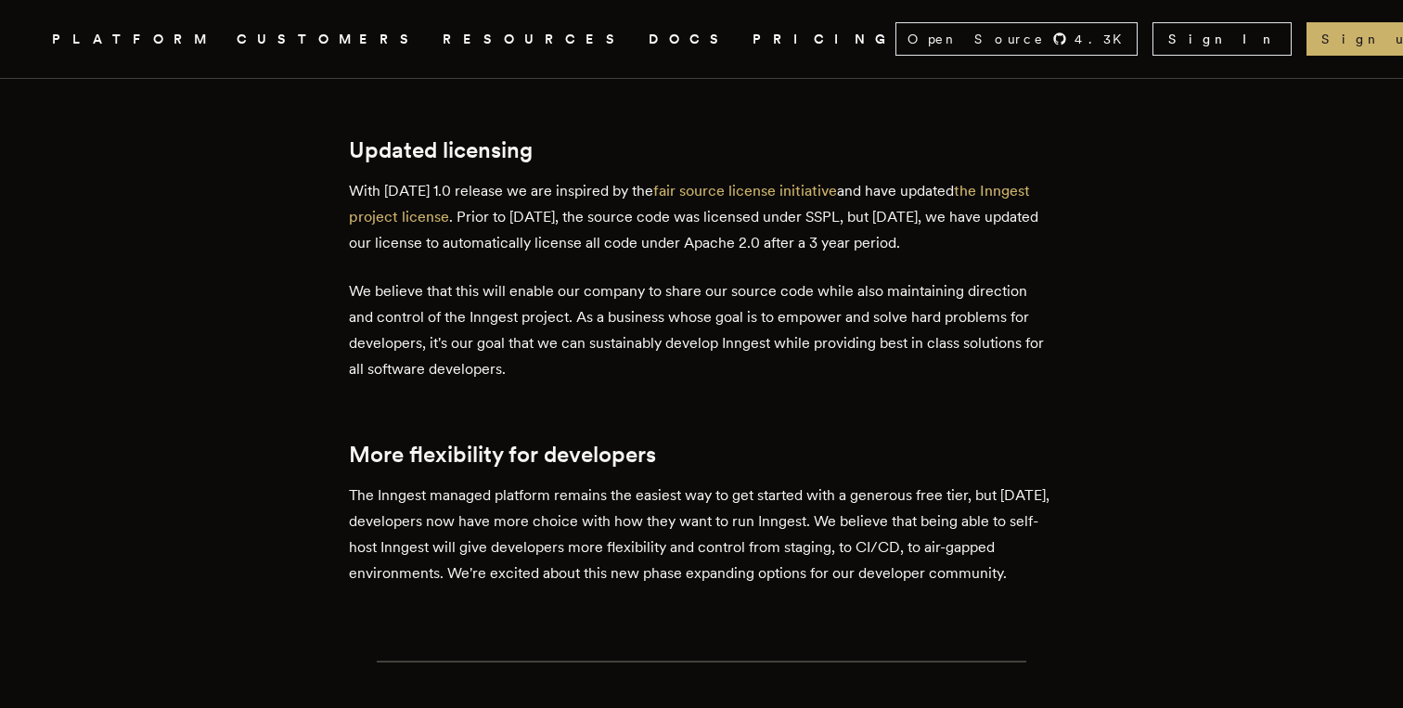
scroll to position [3845, 0]
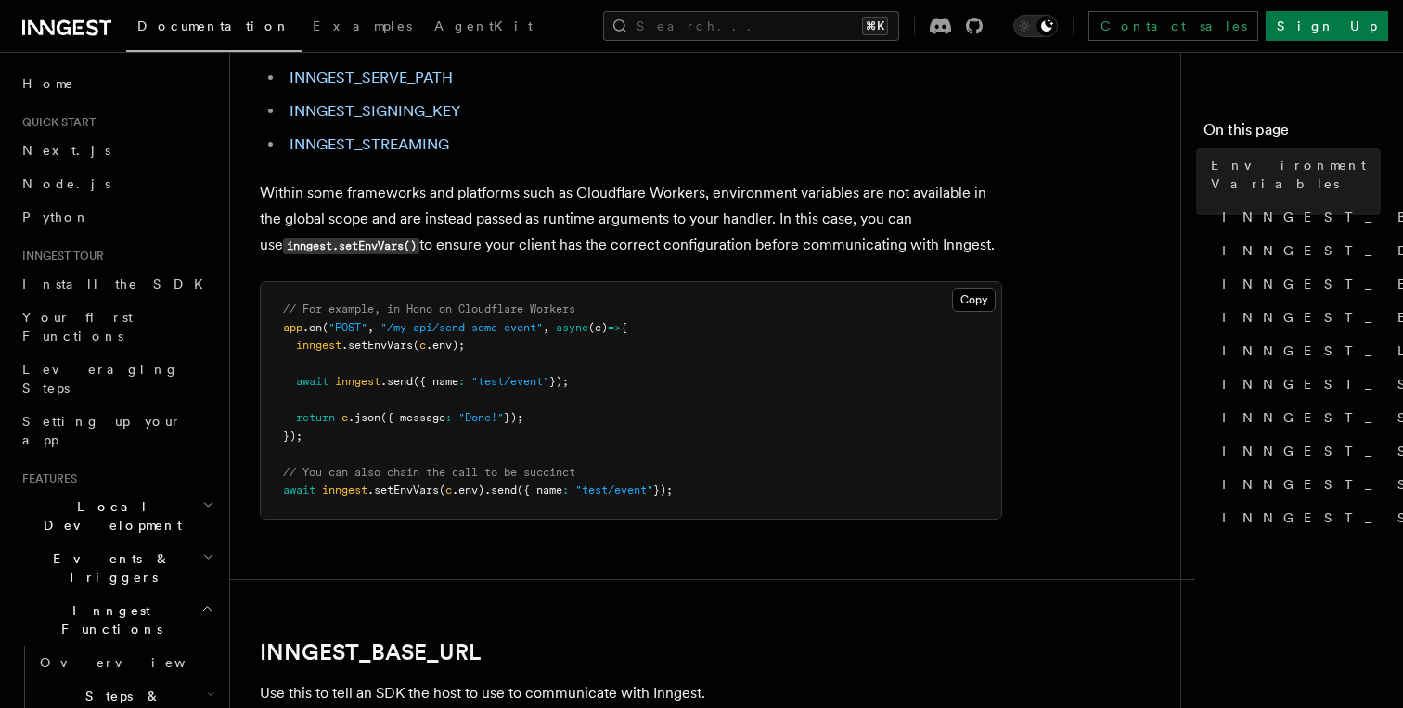
scroll to position [426, 0]
